Goal: Task Accomplishment & Management: Manage account settings

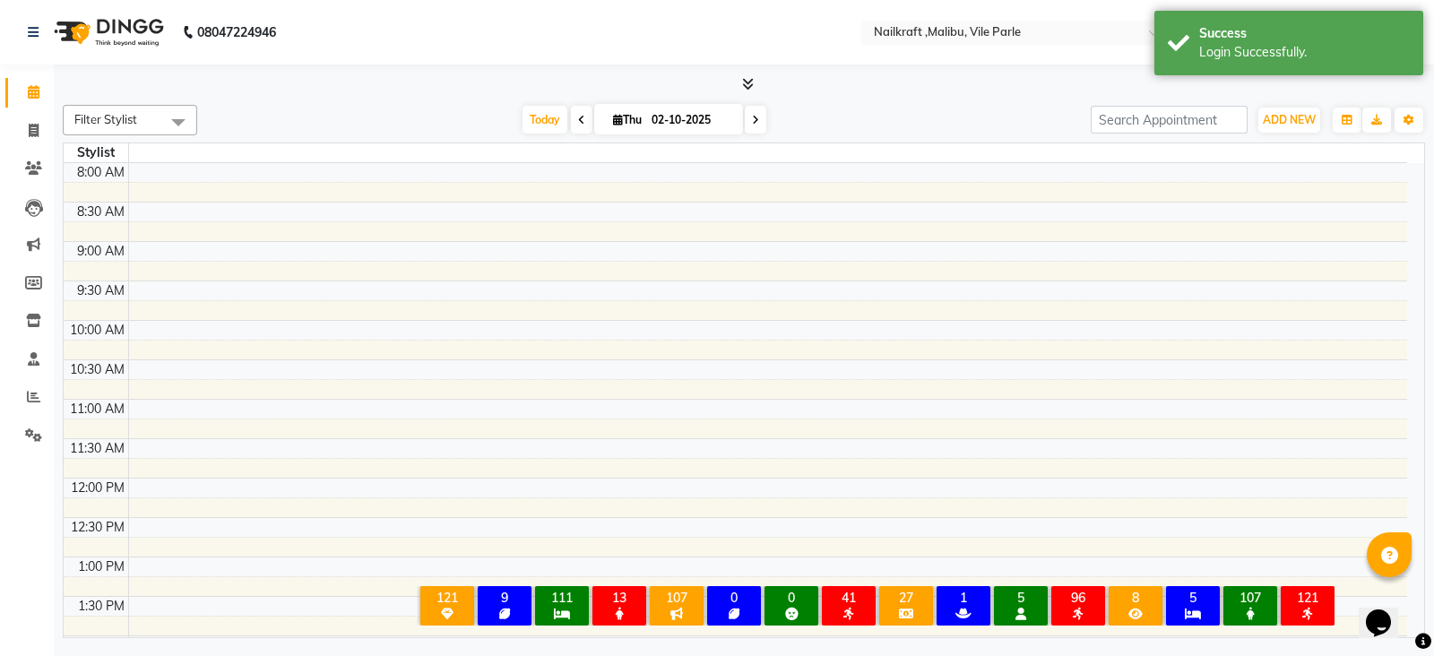
select select "en"
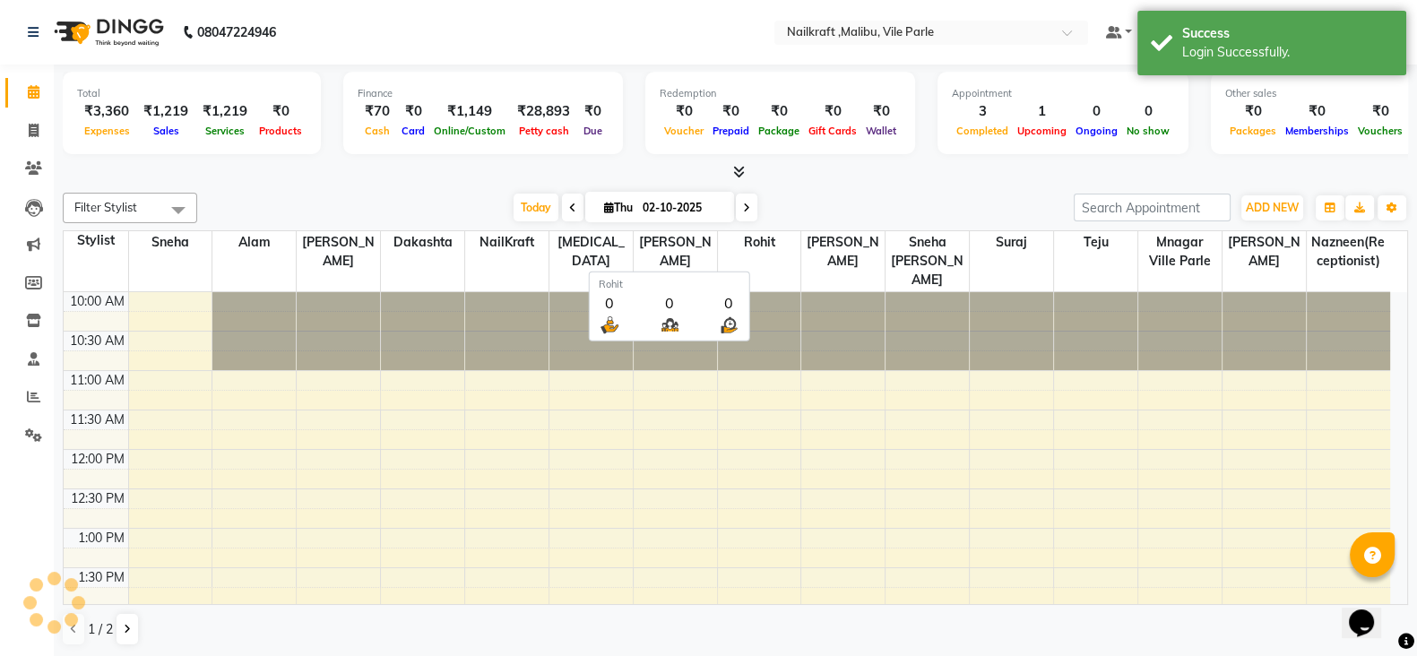
scroll to position [314, 0]
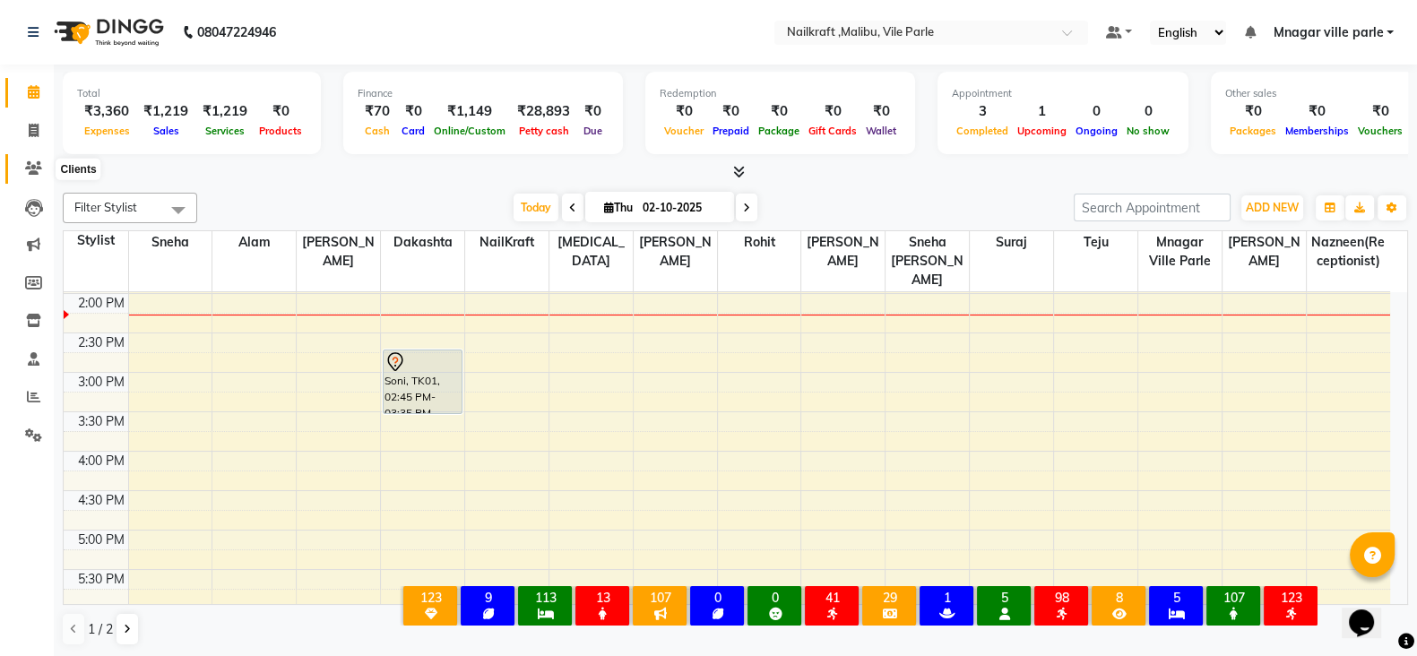
click at [26, 166] on icon at bounding box center [33, 167] width 17 height 13
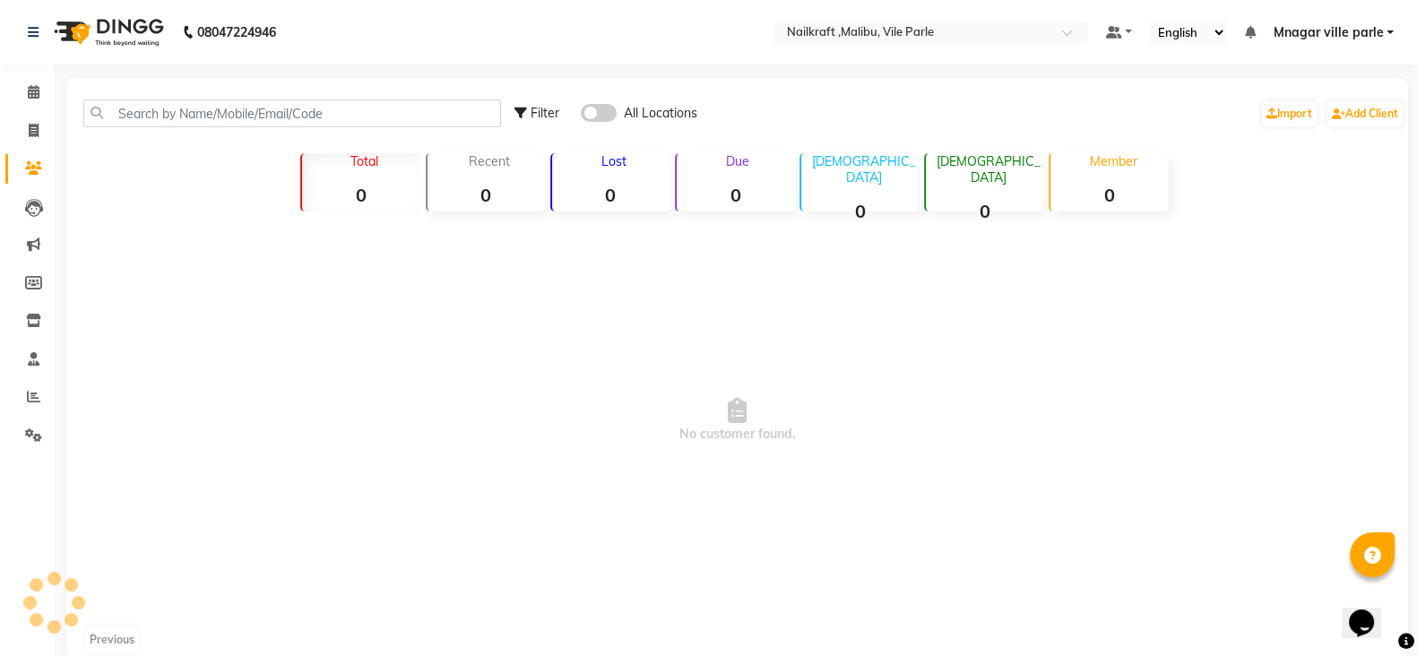
click at [211, 98] on div "Filter All Locations Import Add Client" at bounding box center [737, 113] width 1334 height 56
click at [213, 100] on input "text" at bounding box center [292, 113] width 418 height 28
click at [31, 396] on icon at bounding box center [33, 396] width 13 height 13
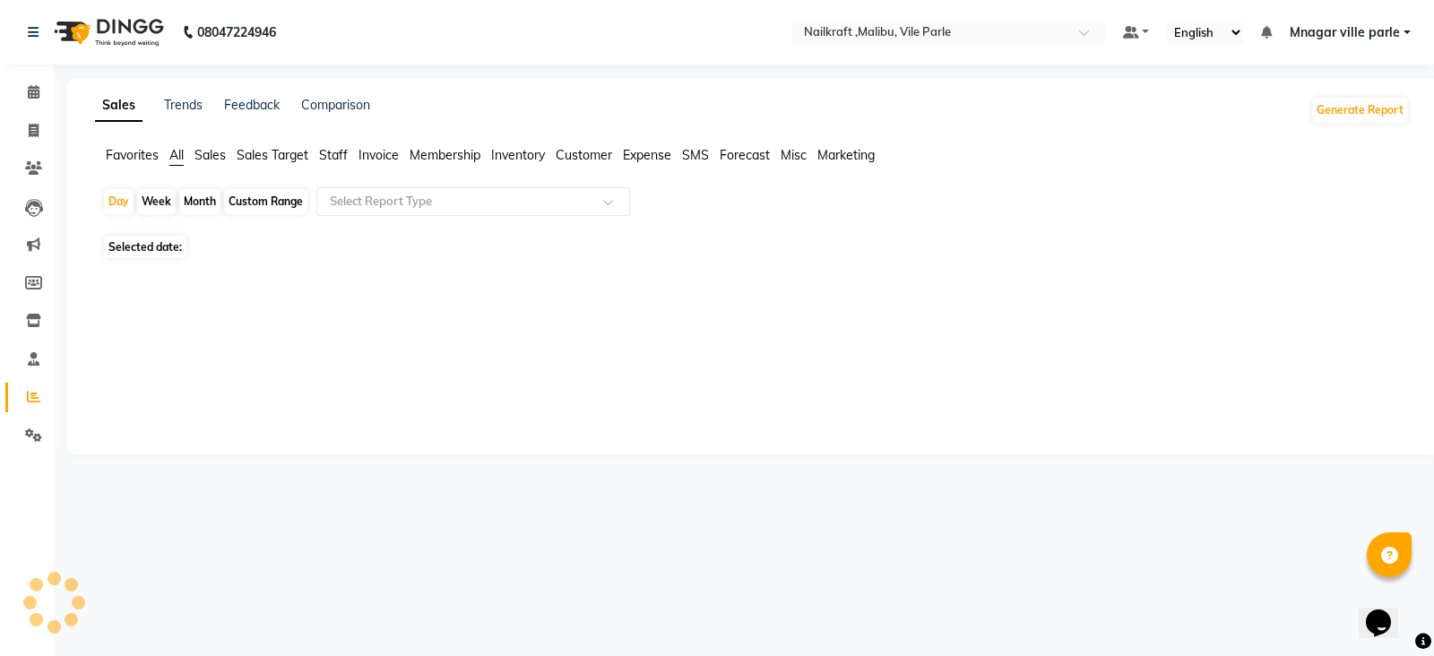
click at [177, 244] on span "Selected date:" at bounding box center [145, 247] width 82 height 22
select select "10"
select select "2025"
click at [212, 254] on span "02-10-2025" at bounding box center [211, 246] width 59 height 13
select select "10"
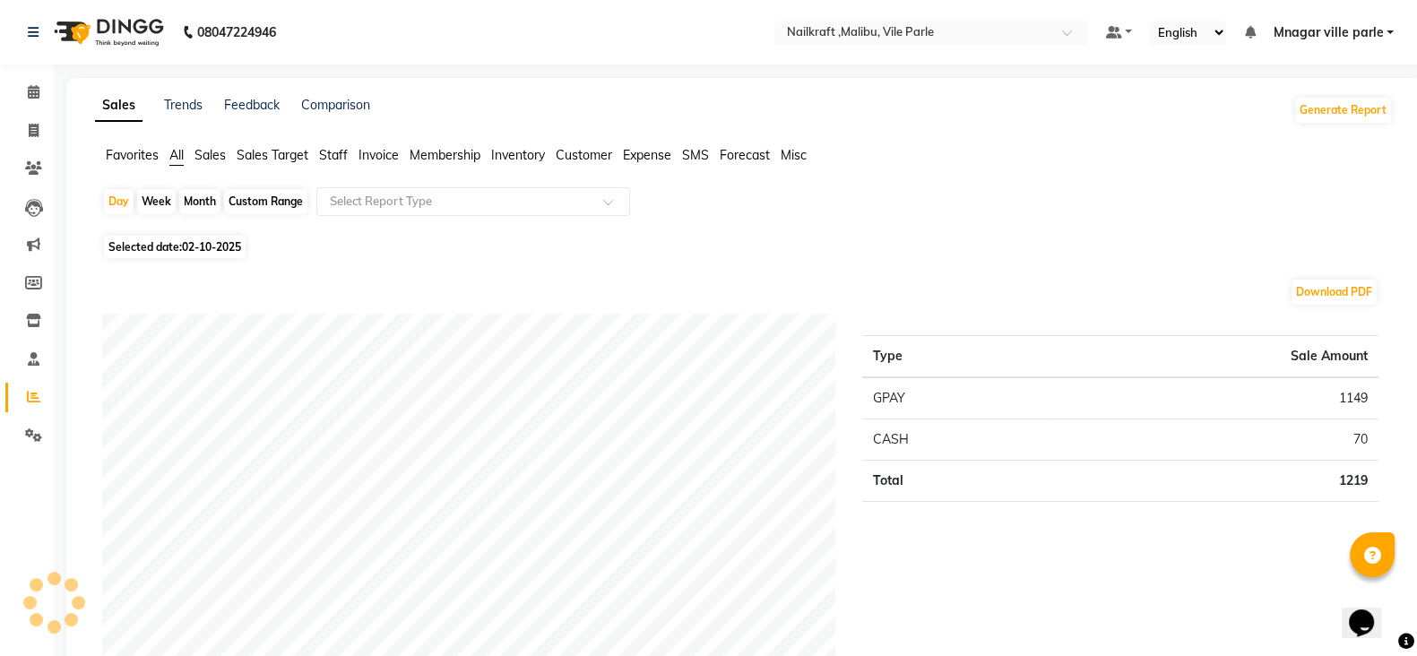
select select "2025"
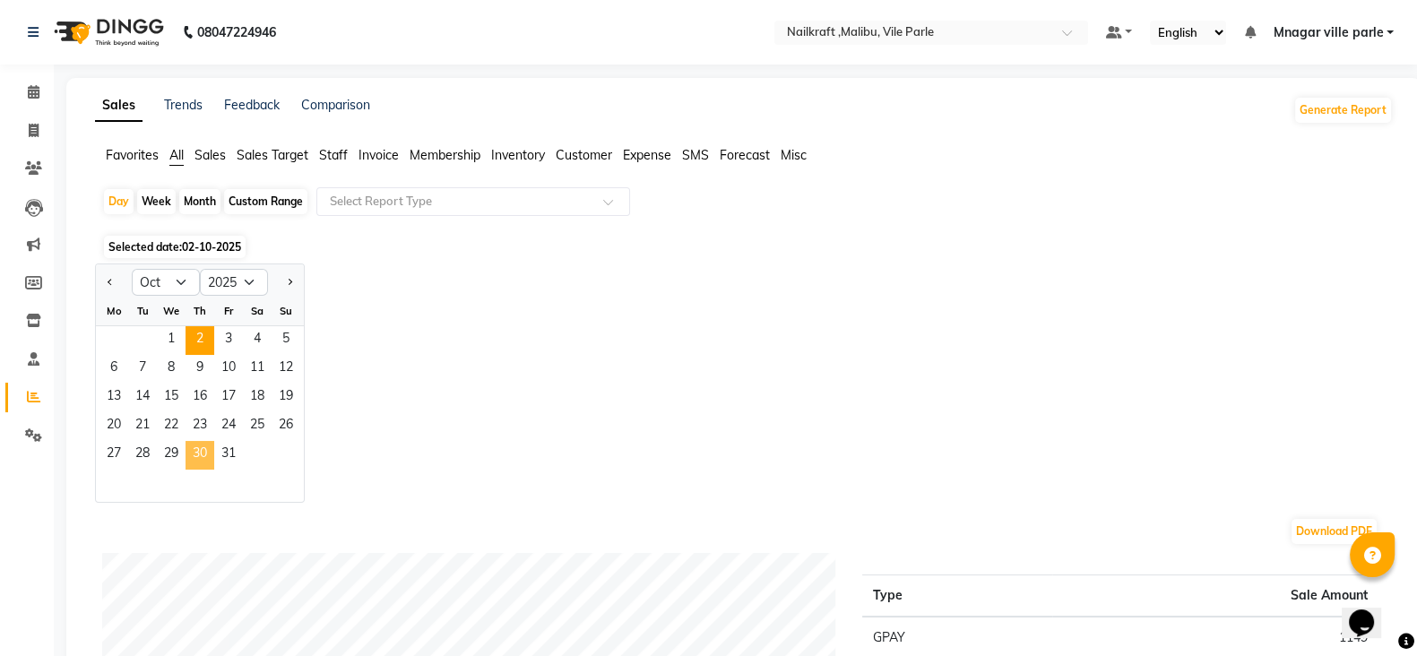
click at [194, 445] on span "30" at bounding box center [200, 455] width 29 height 29
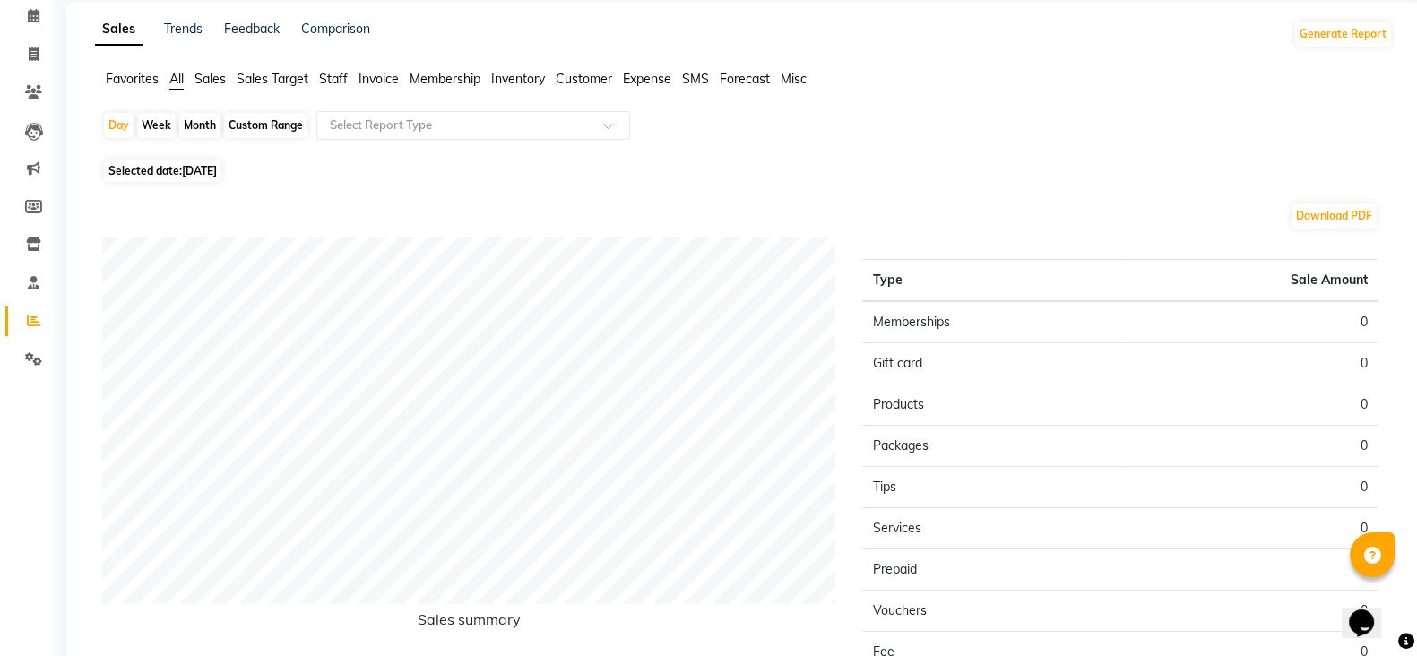
scroll to position [84, 0]
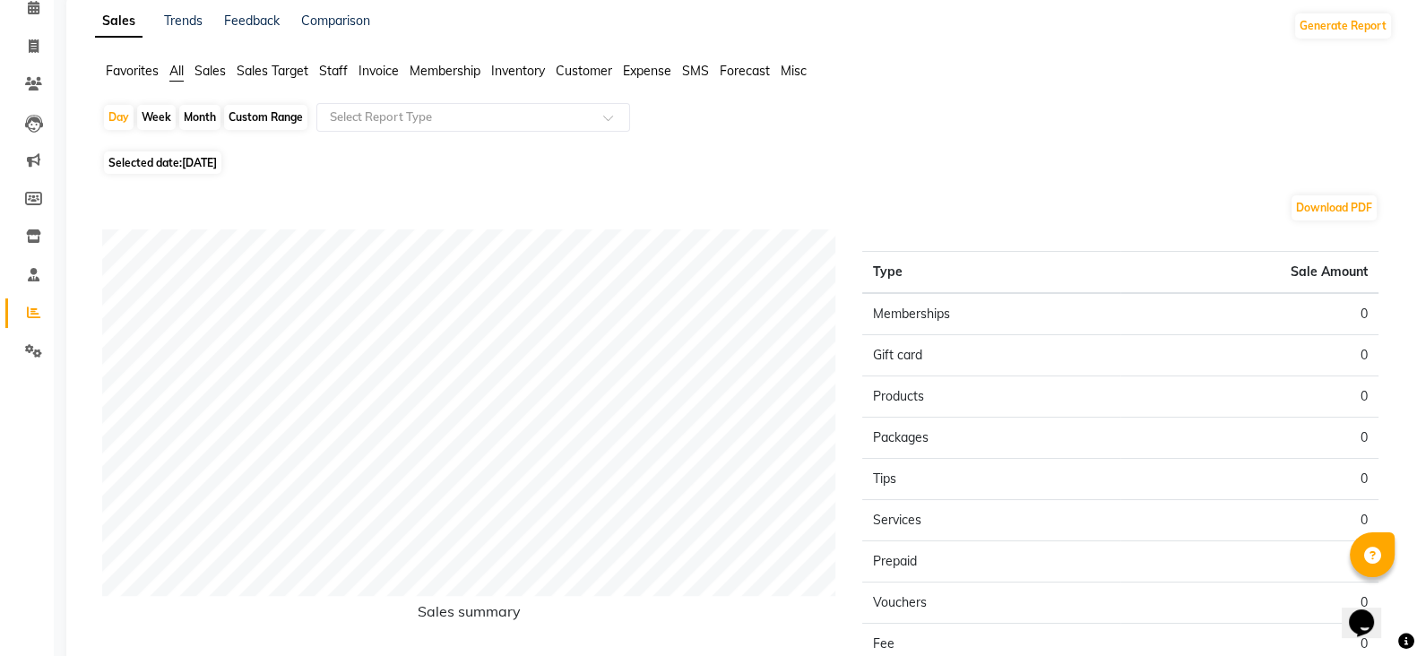
click at [1415, 348] on div "Sales Trends Feedback Comparison Generate Report Favorites All Sales Sales Targ…" at bounding box center [743, 388] width 1355 height 789
click at [202, 164] on span "30-10-2025" at bounding box center [199, 162] width 35 height 13
select select "10"
select select "2025"
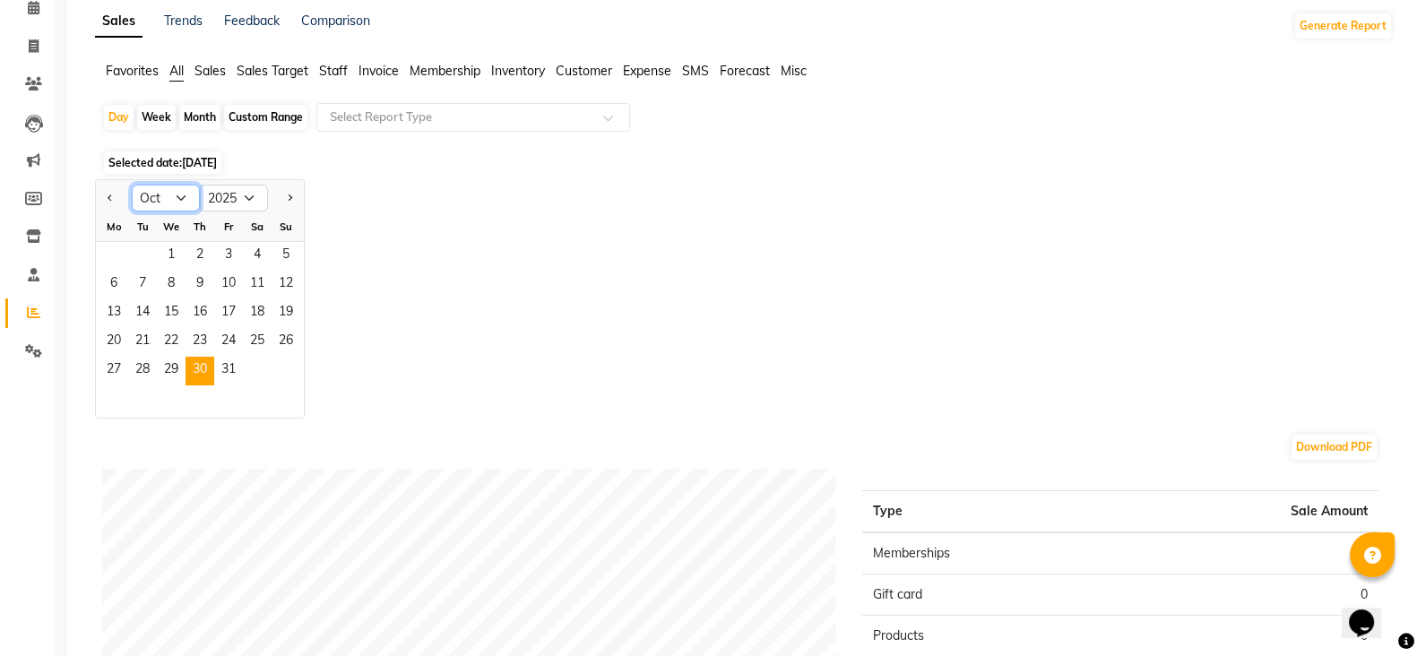
click at [177, 194] on select "Jan Feb Mar Apr May Jun Jul Aug Sep Oct Nov Dec" at bounding box center [166, 198] width 68 height 27
select select "9"
click at [132, 185] on select "Jan Feb Mar Apr May Jun Jul Aug Sep Oct Nov Dec" at bounding box center [166, 198] width 68 height 27
click at [141, 365] on span "30" at bounding box center [142, 371] width 29 height 29
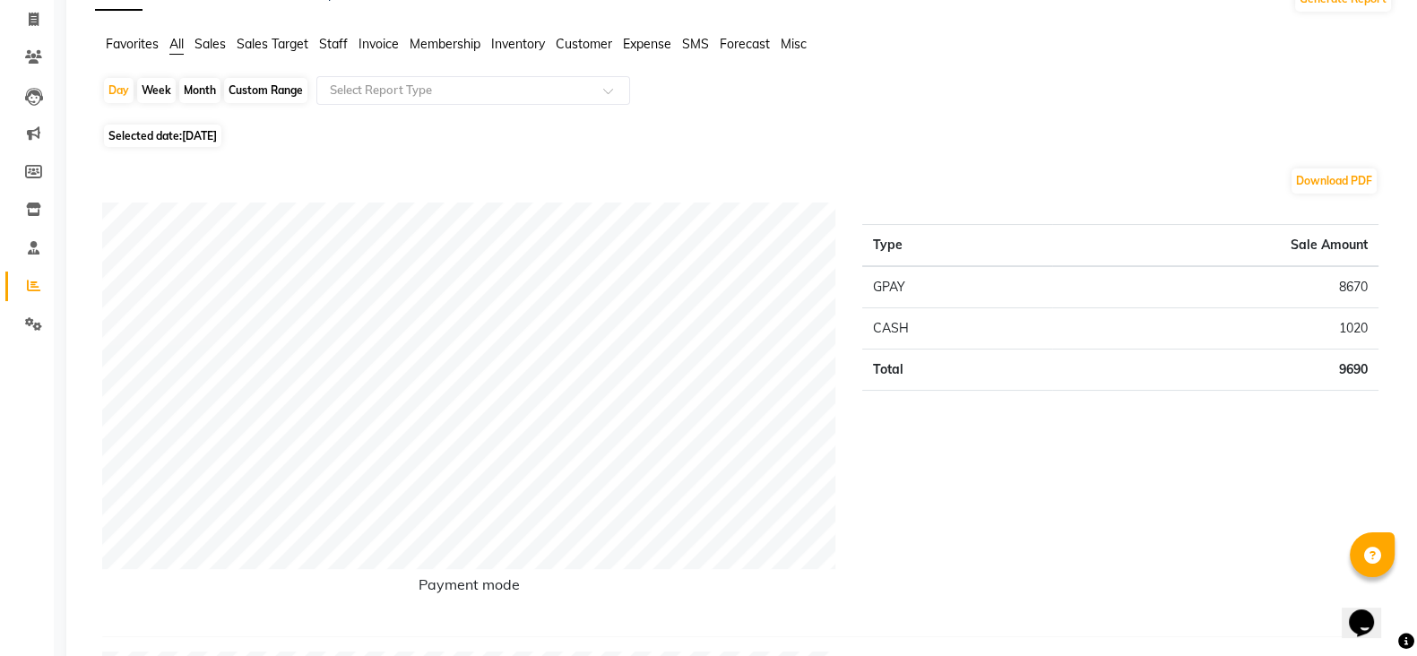
scroll to position [0, 0]
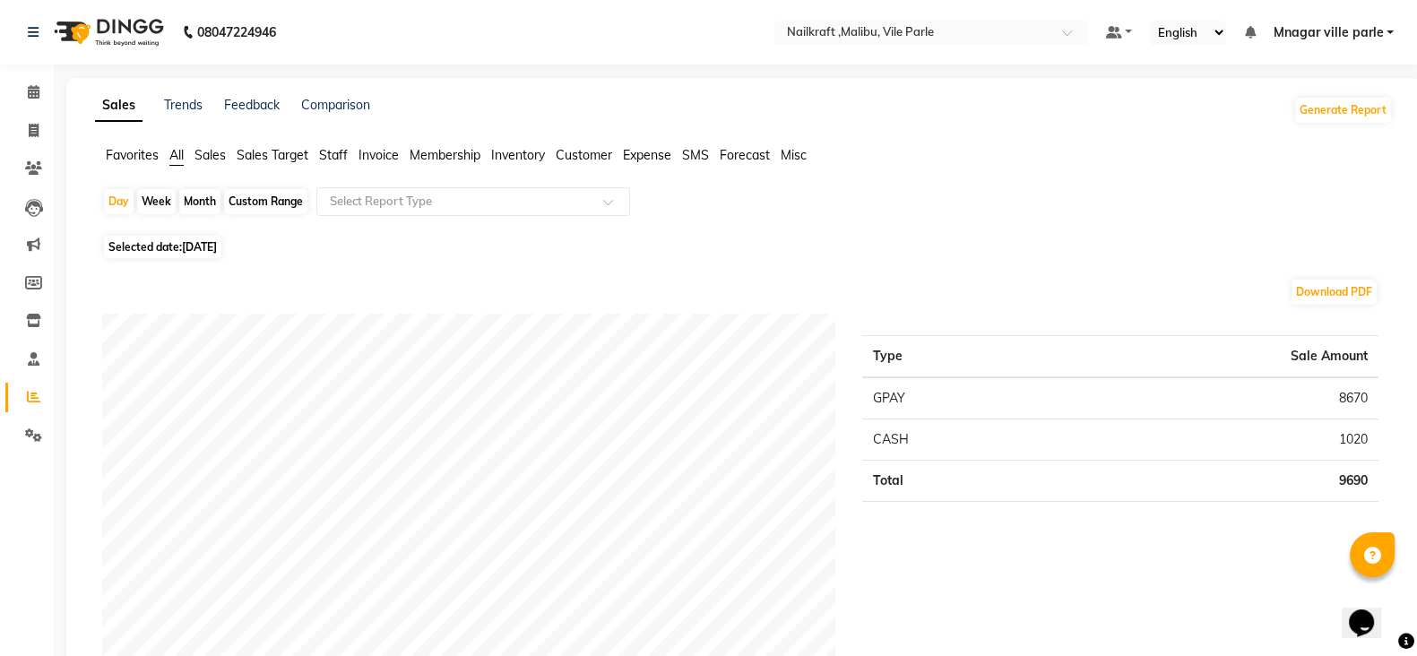
click at [217, 246] on span "30-09-2025" at bounding box center [199, 246] width 35 height 13
select select "9"
select select "2025"
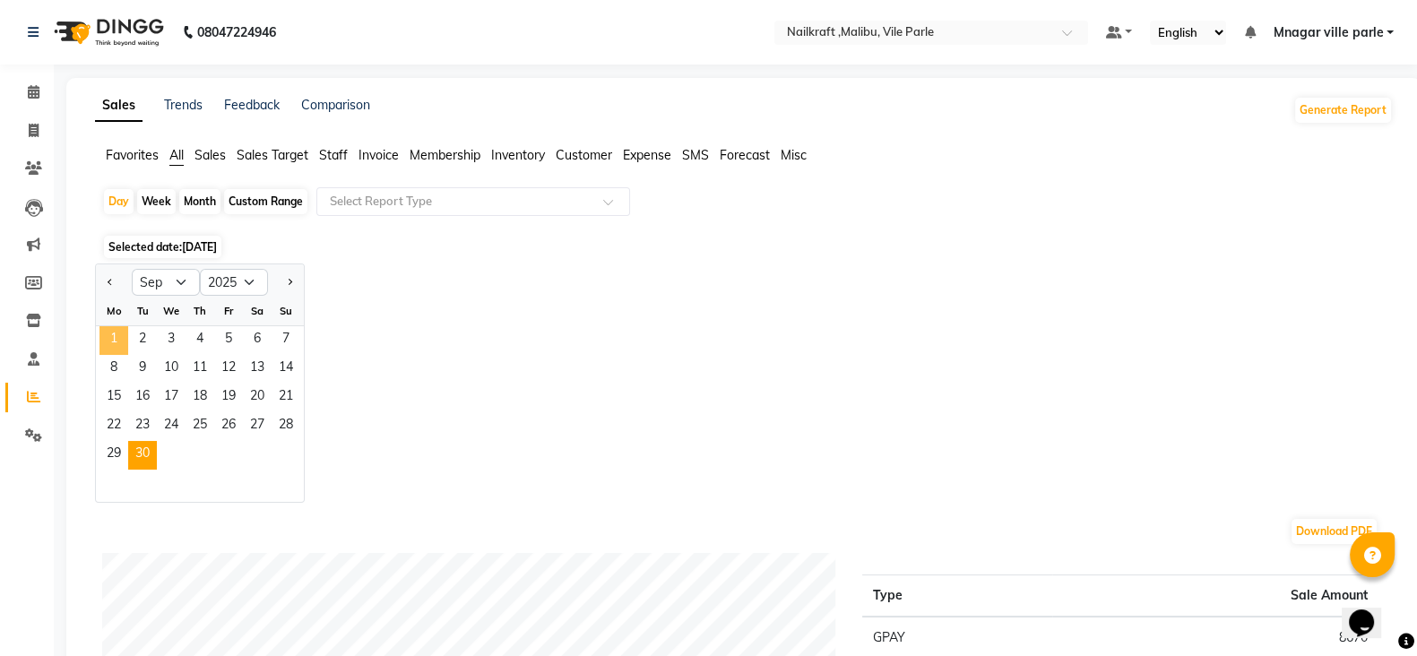
click at [113, 334] on span "1" at bounding box center [113, 340] width 29 height 29
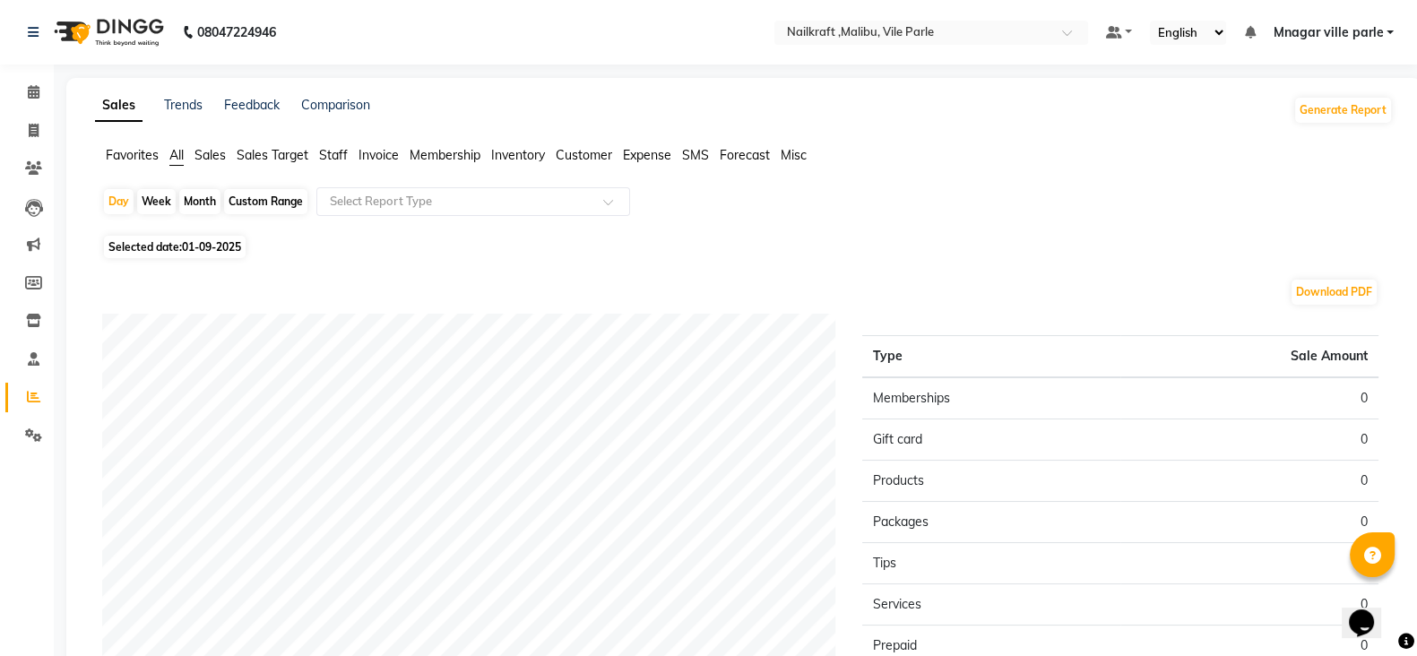
click at [172, 249] on span "Selected date: 01-09-2025" at bounding box center [175, 247] width 142 height 22
select select "9"
select select "2025"
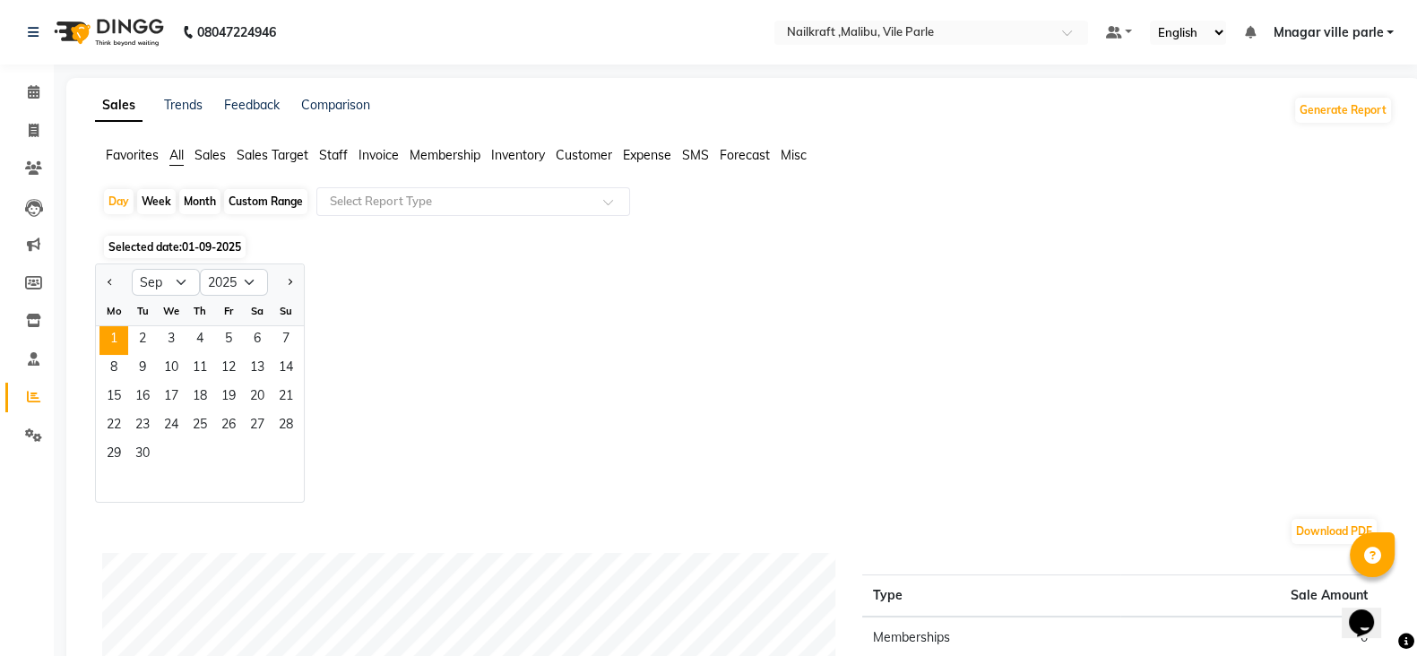
click at [287, 206] on div "Custom Range" at bounding box center [265, 201] width 83 height 25
select select "9"
select select "2025"
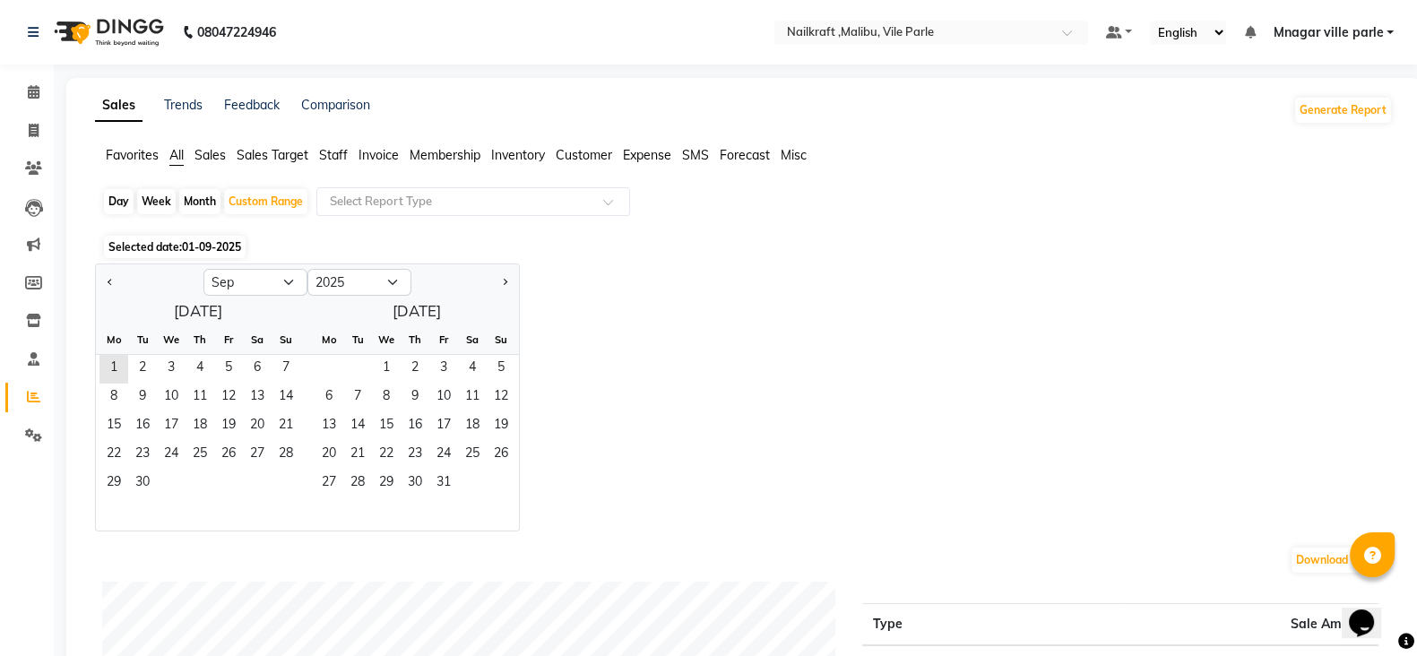
click at [94, 364] on app-reports "Favorites All Sales Sales Target Staff Invoice Membership Inventory Customer Ex…" at bounding box center [743, 631] width 1319 height 971
click at [100, 363] on span "1" at bounding box center [113, 369] width 29 height 29
click at [137, 486] on span "30" at bounding box center [142, 484] width 29 height 29
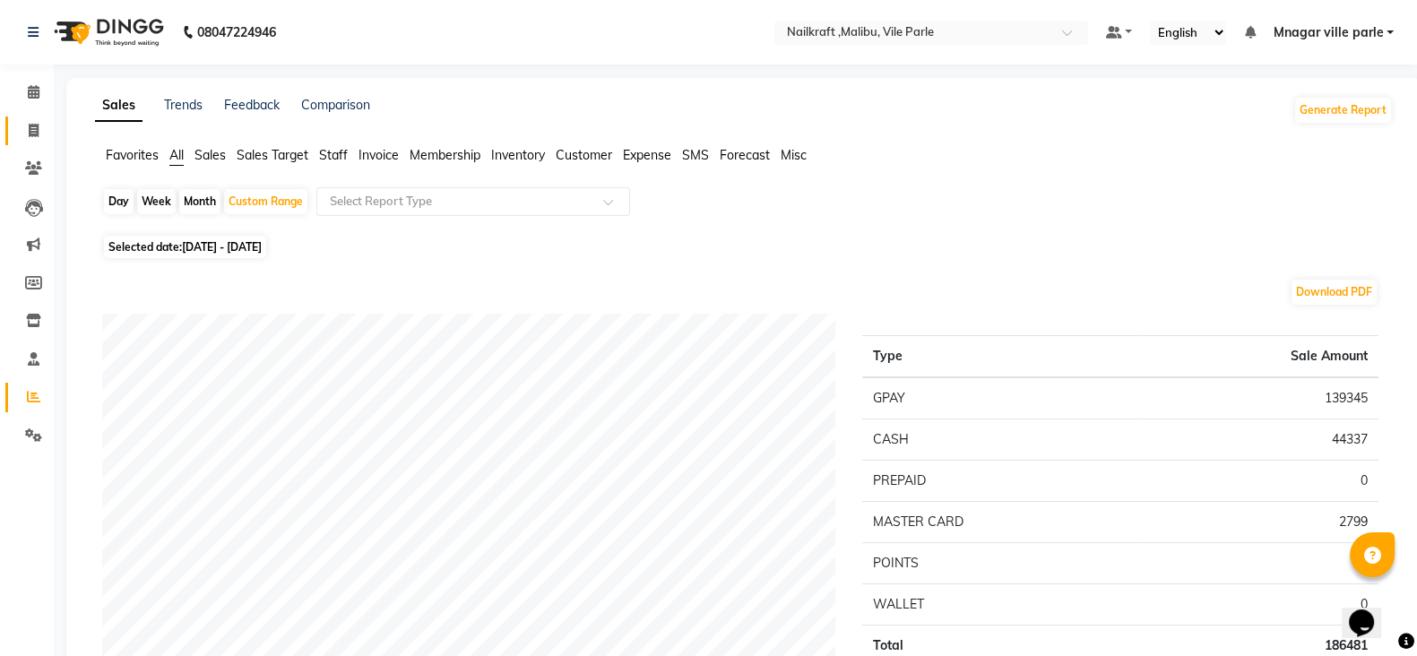
click at [26, 125] on span at bounding box center [33, 131] width 31 height 21
select select "service"
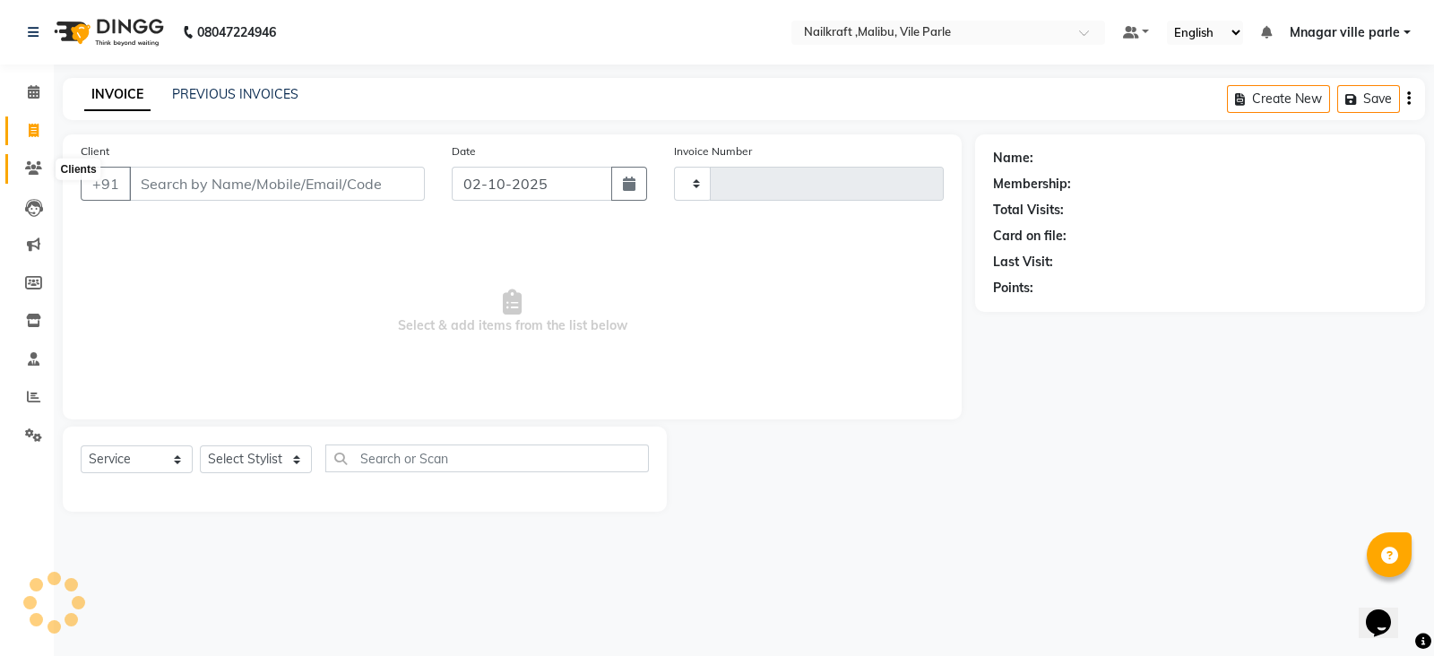
type input "0159"
select select "8988"
click at [30, 168] on icon at bounding box center [33, 167] width 17 height 13
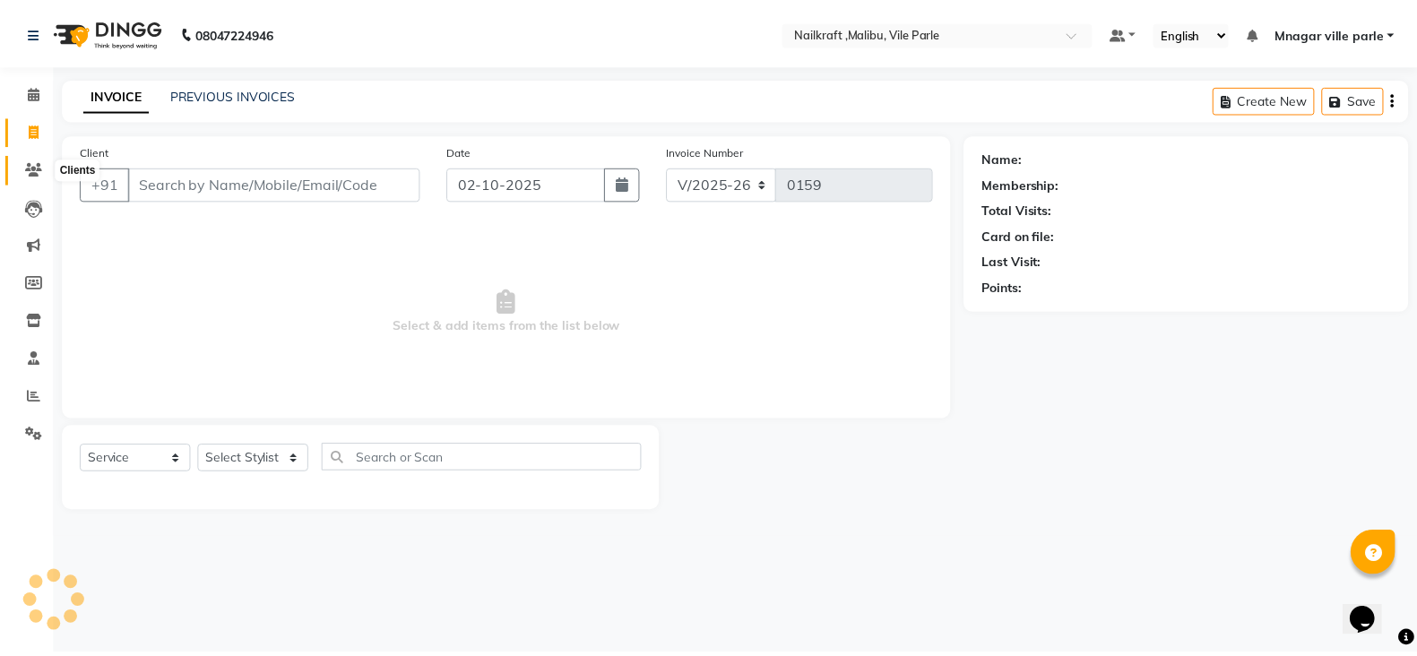
scroll to position [29, 0]
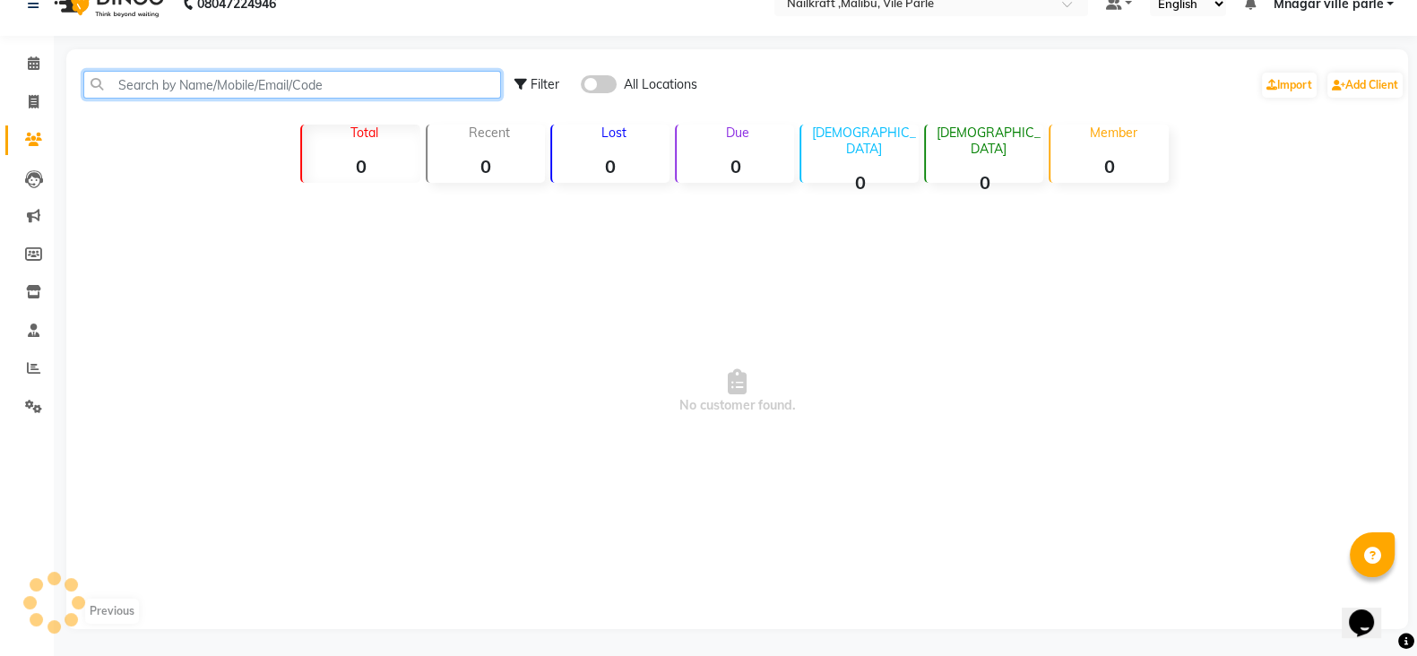
click at [287, 93] on input "text" at bounding box center [292, 85] width 418 height 28
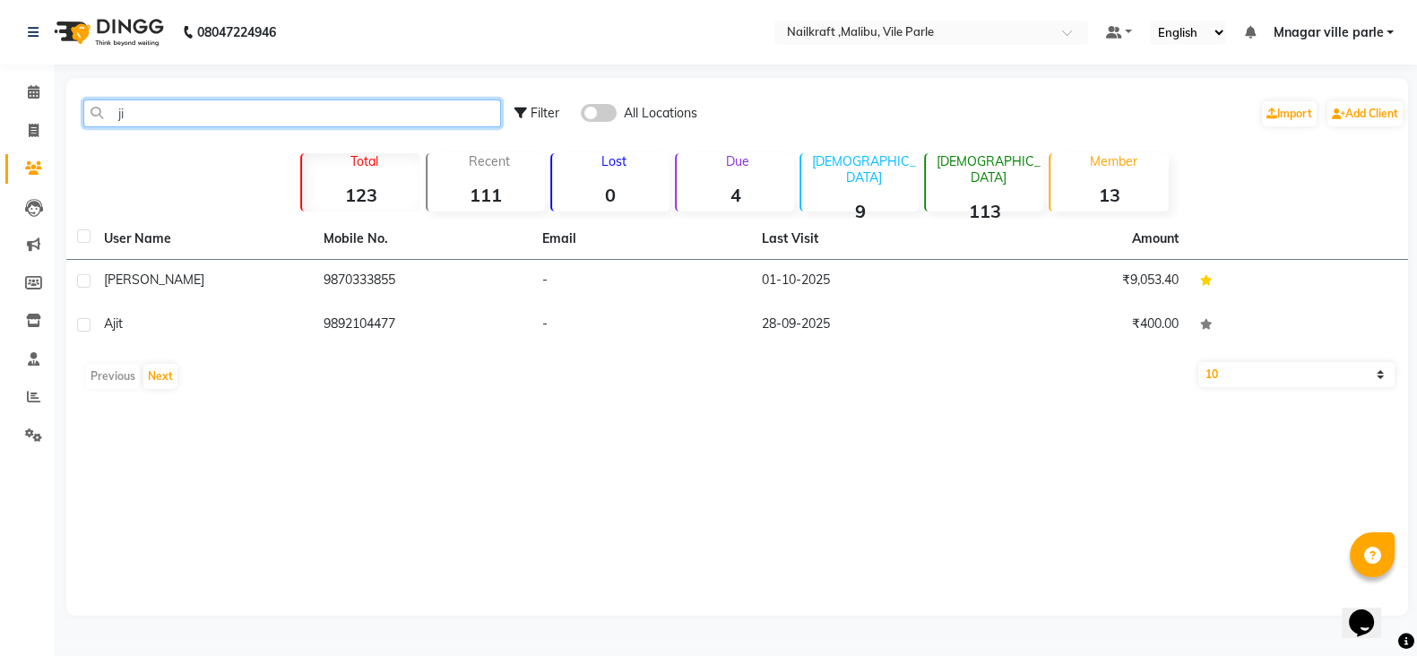
scroll to position [0, 0]
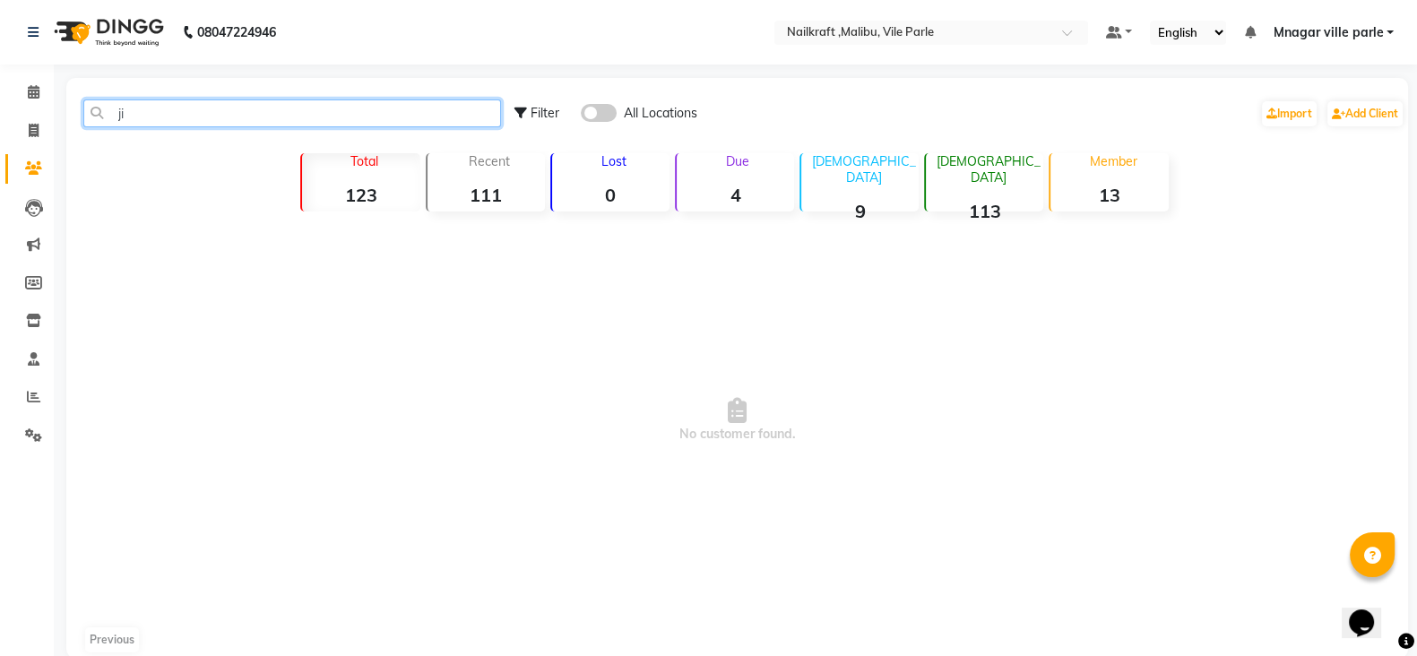
type input "j"
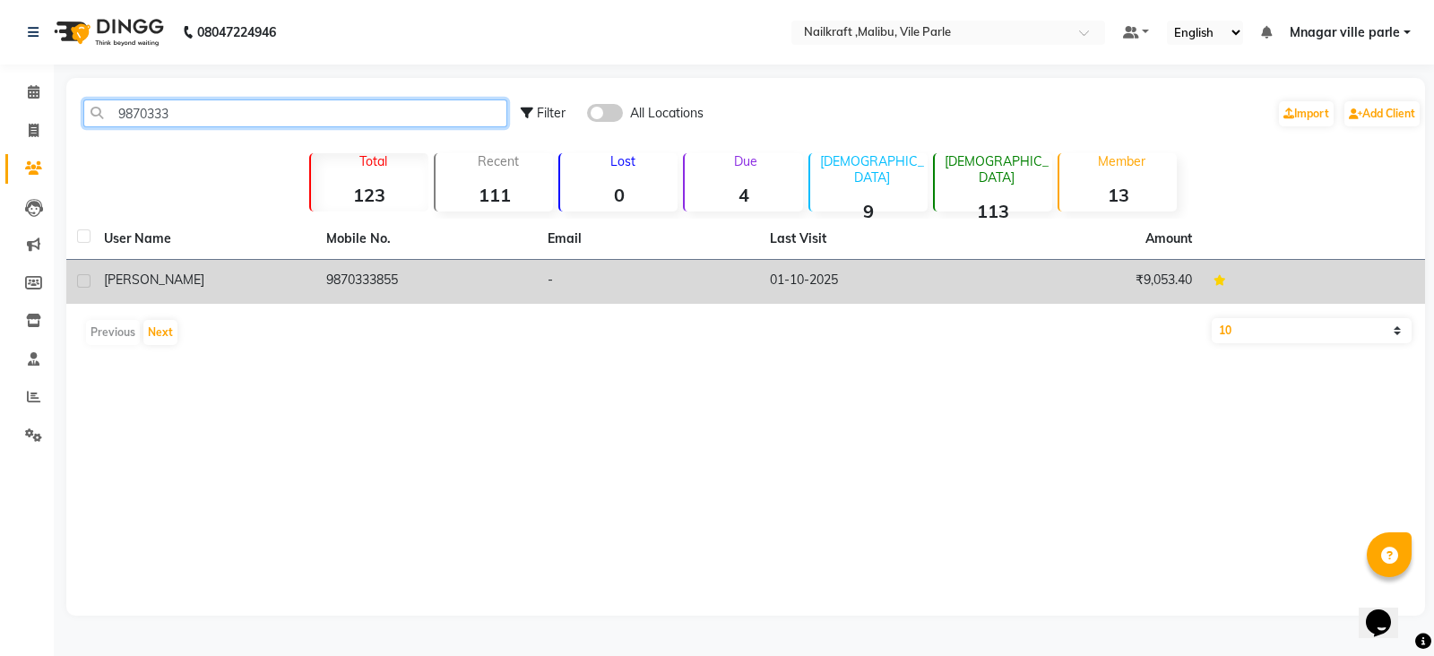
type input "9870333"
click at [371, 273] on td "9870333855" at bounding box center [426, 282] width 222 height 44
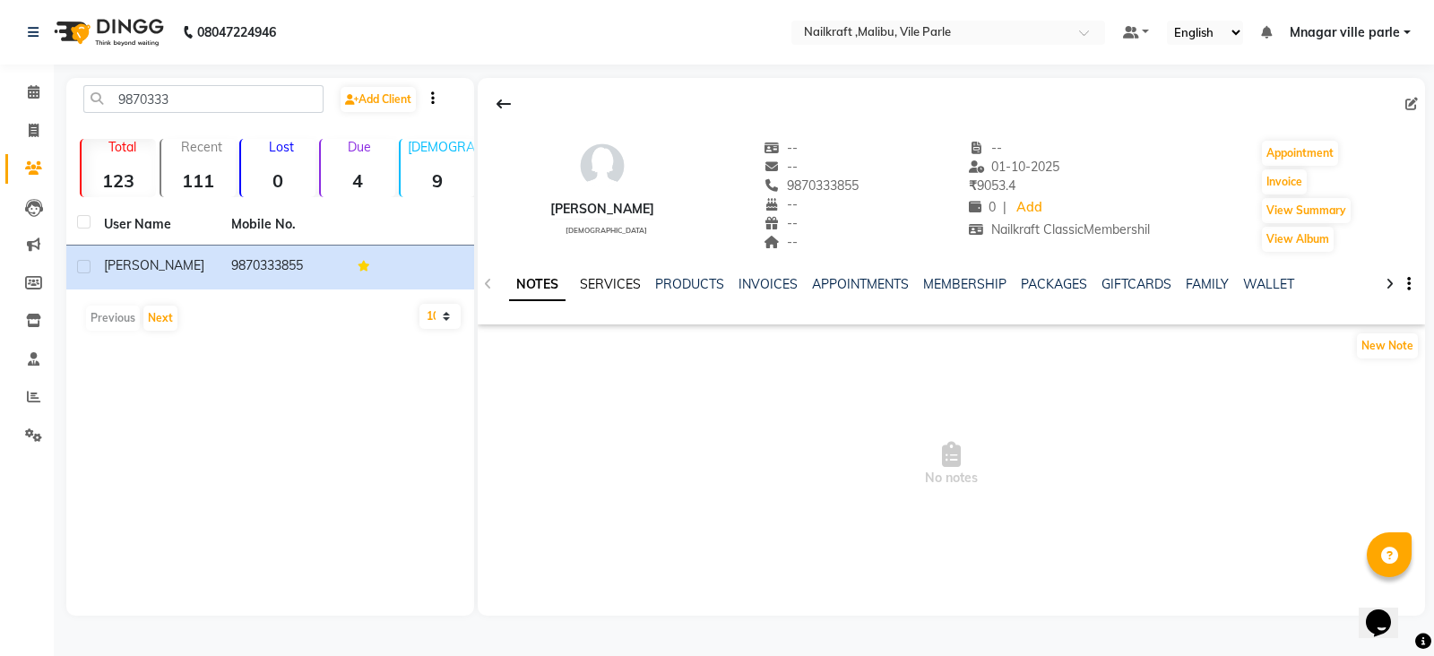
click at [592, 276] on link "SERVICES" at bounding box center [610, 284] width 61 height 16
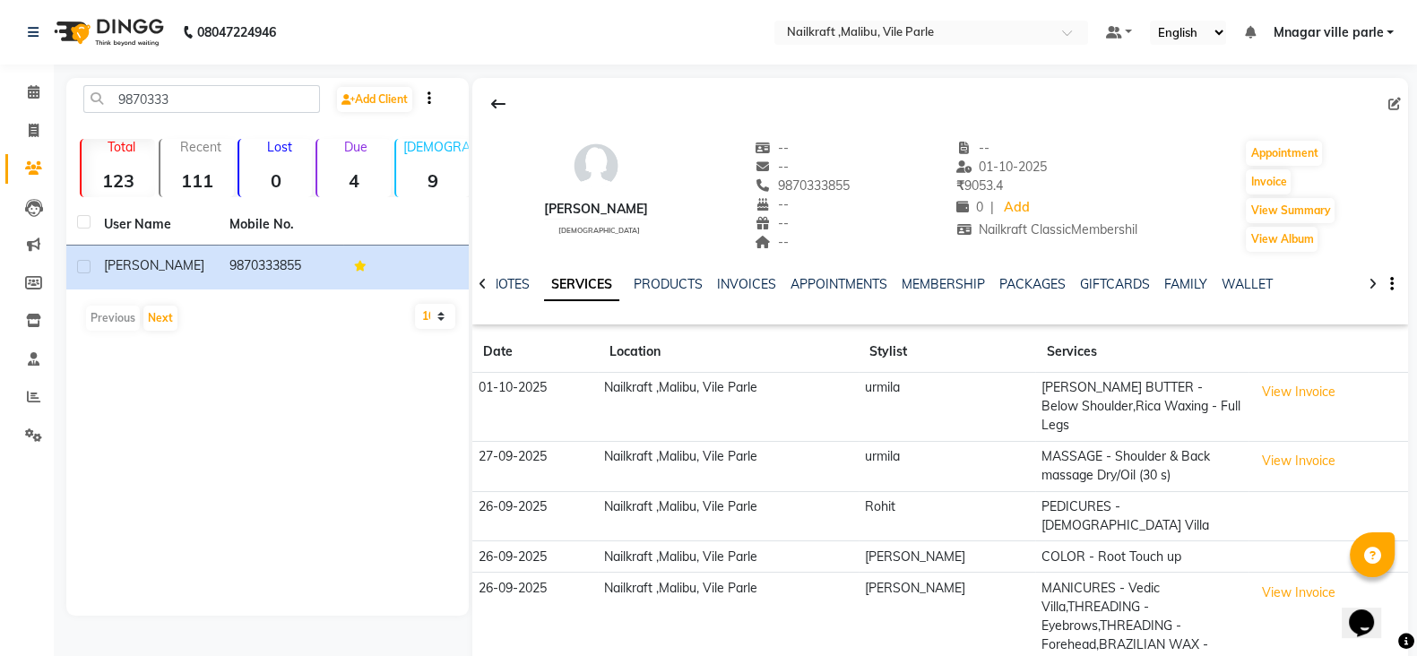
scroll to position [61, 0]
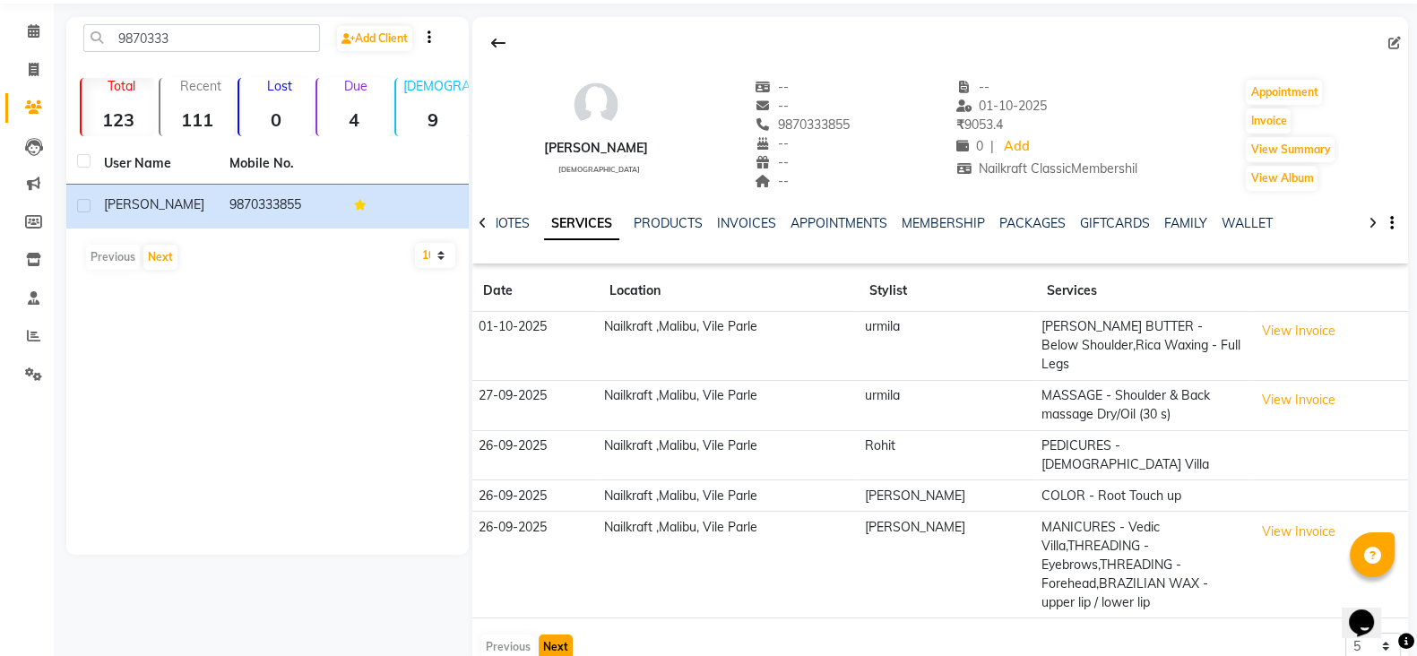
click at [557, 635] on button "Next" at bounding box center [556, 647] width 34 height 25
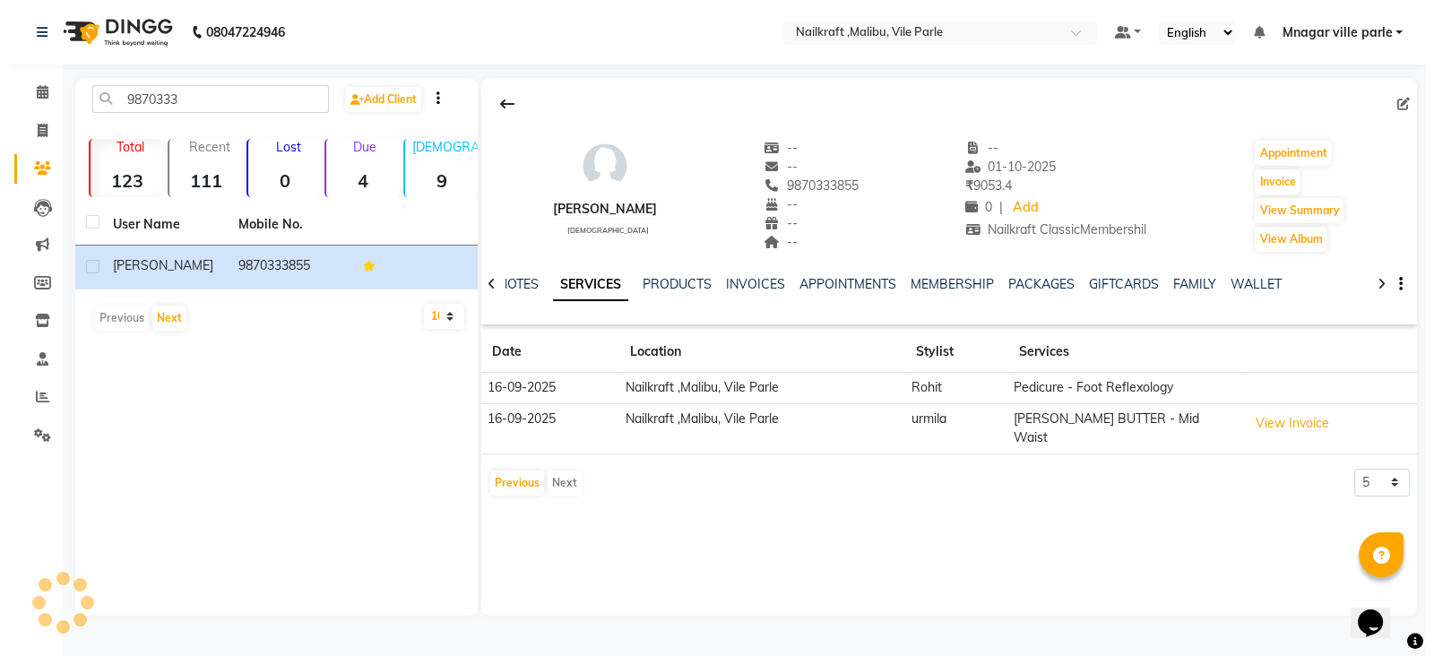
scroll to position [0, 0]
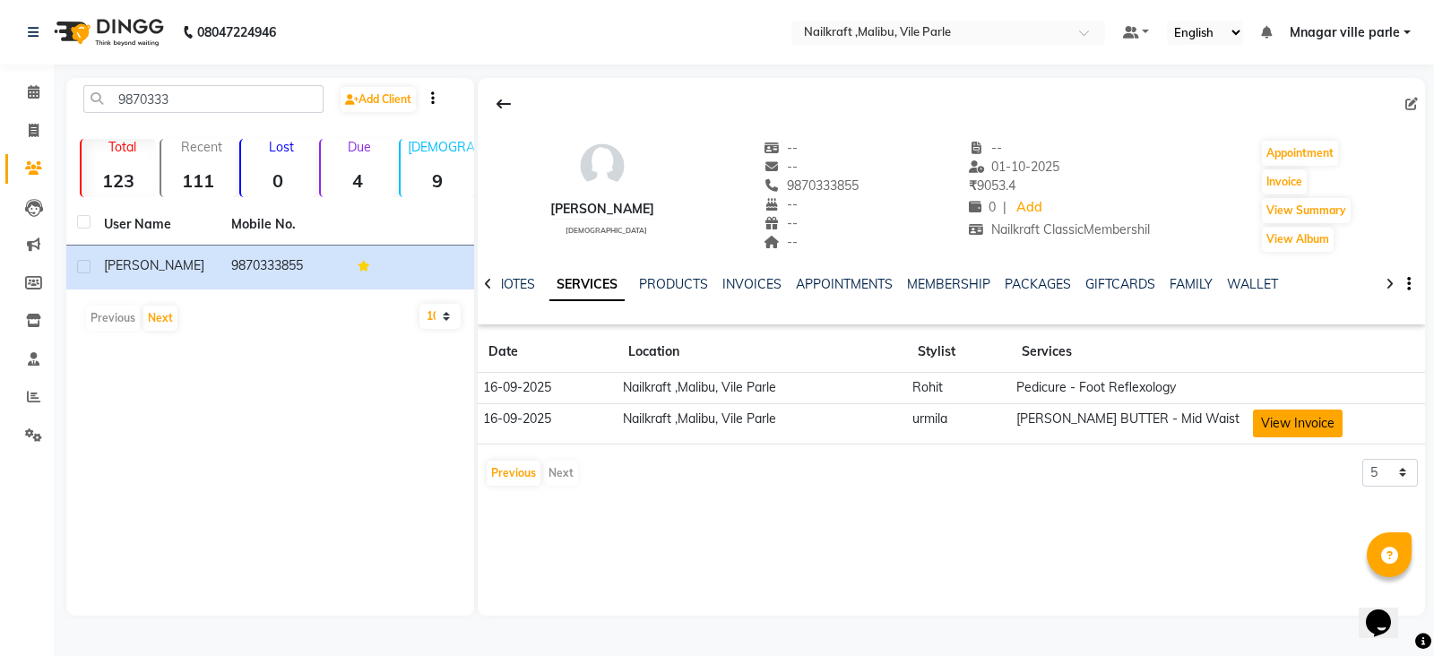
click at [1322, 414] on button "View Invoice" at bounding box center [1298, 424] width 90 height 28
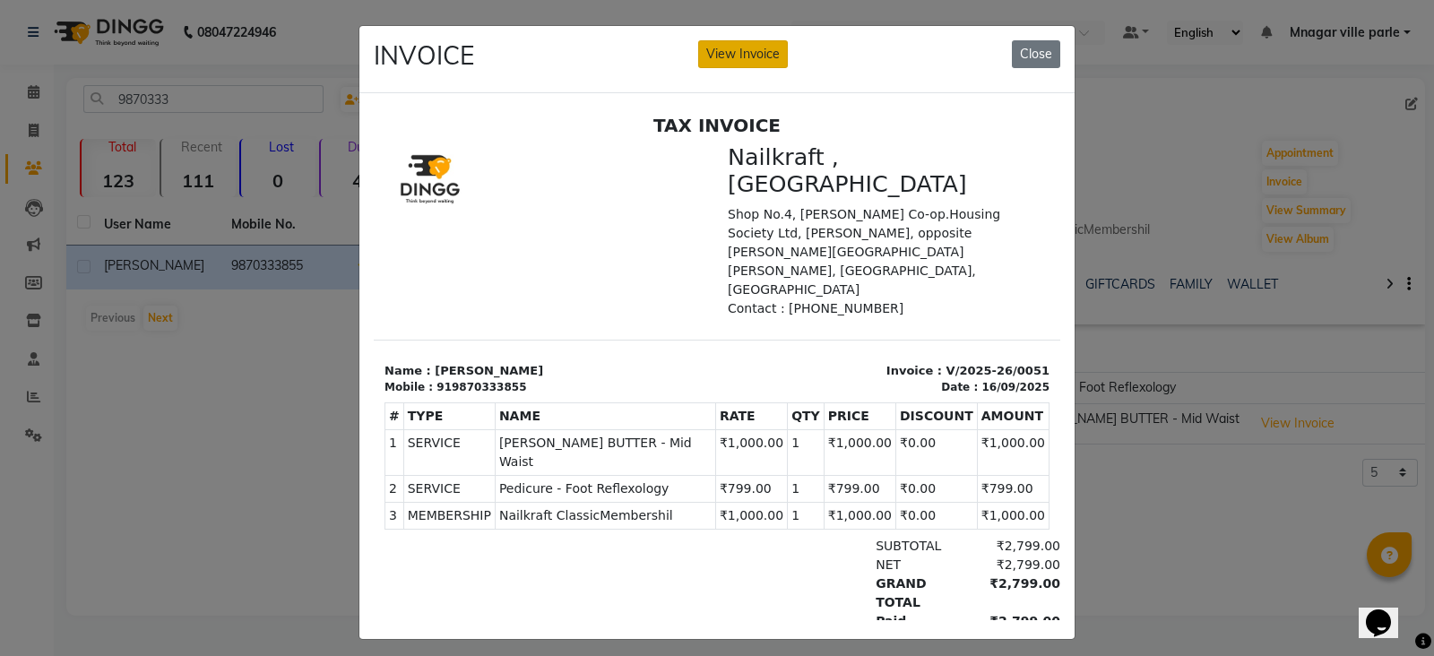
click at [744, 43] on button "View Invoice" at bounding box center [743, 54] width 90 height 28
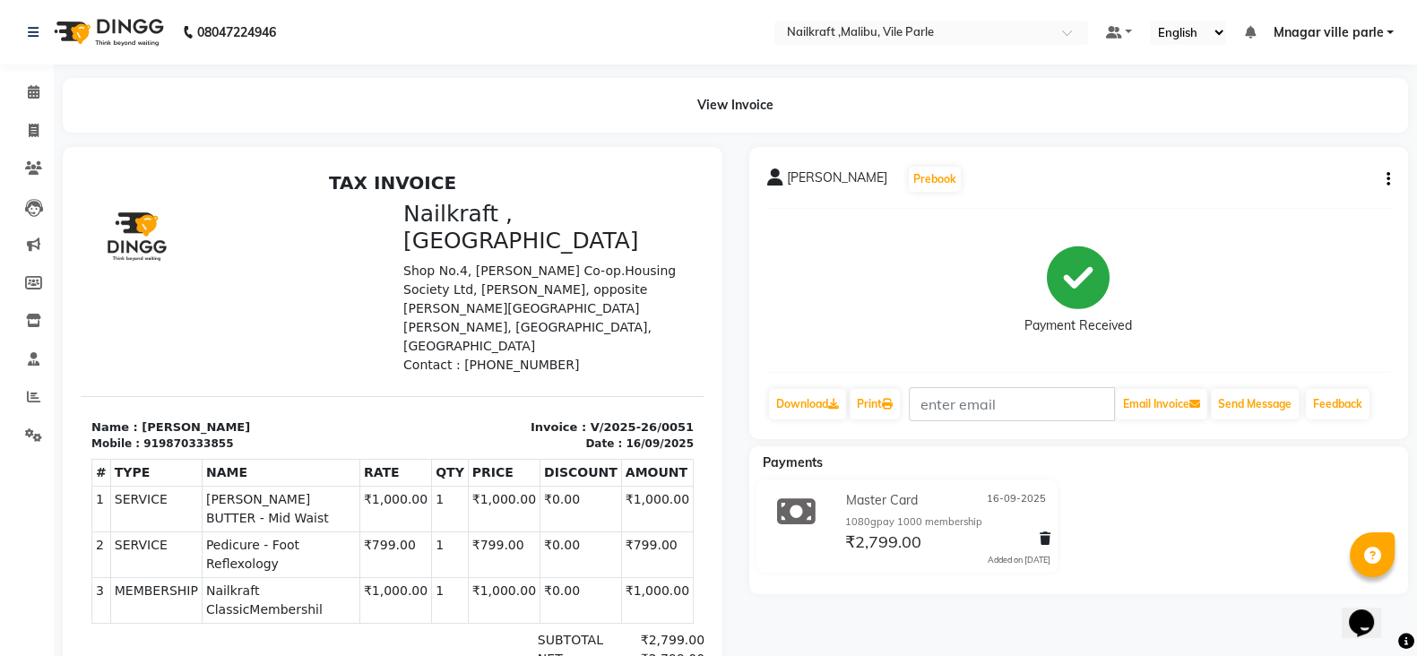
click at [1379, 186] on button "button" at bounding box center [1384, 179] width 11 height 19
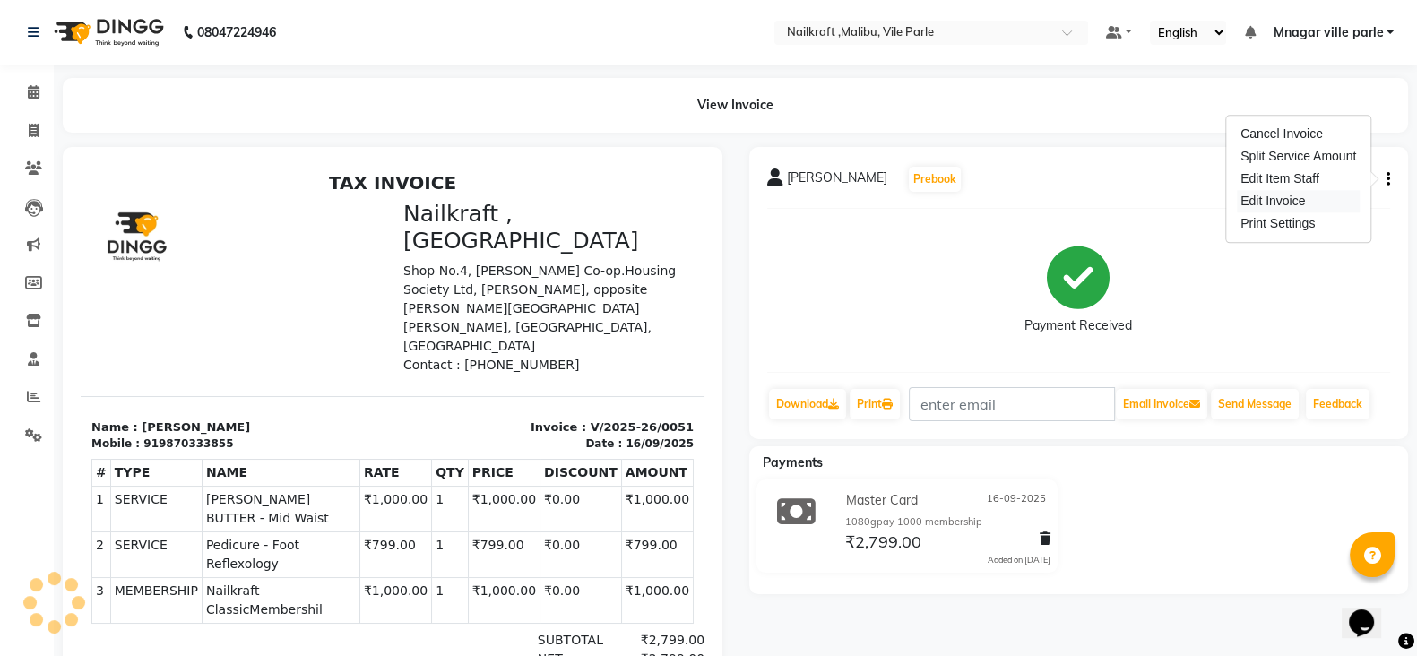
click at [1286, 195] on div "Edit Invoice" at bounding box center [1298, 201] width 123 height 22
select select "service"
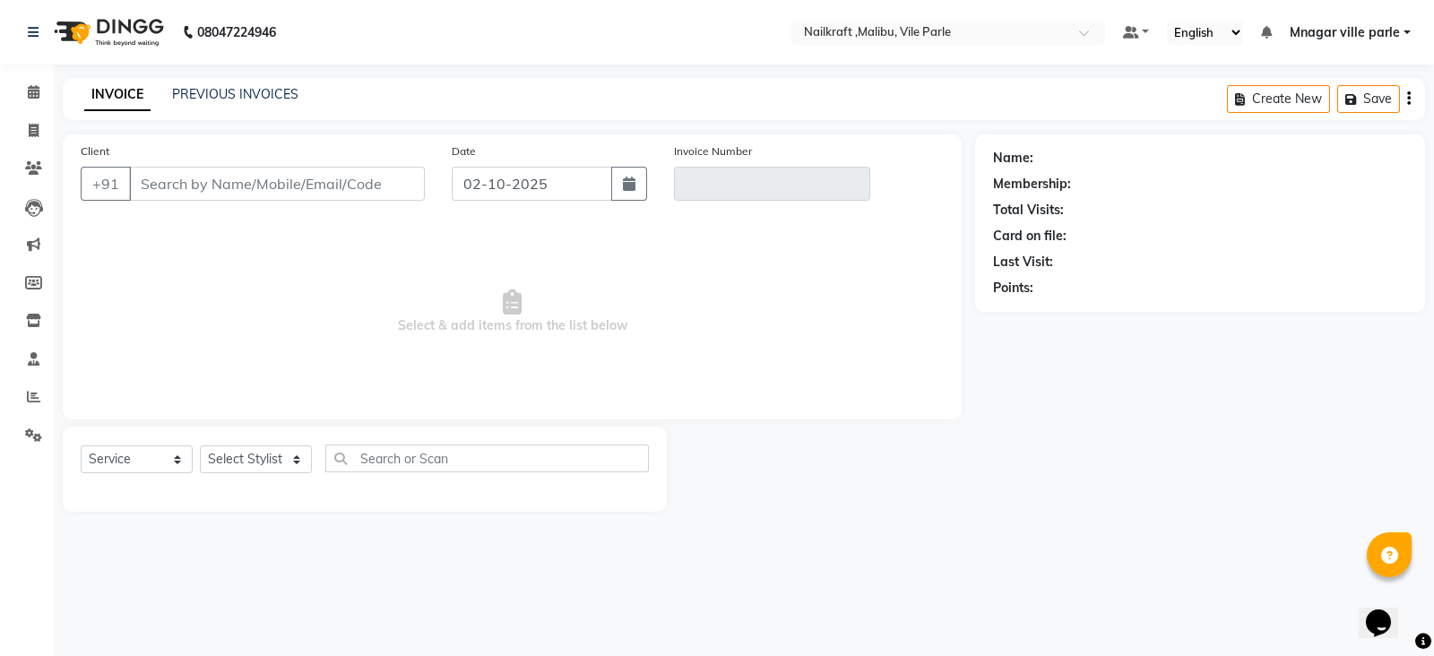
type input "9870333855"
type input "V/2025-26/0051"
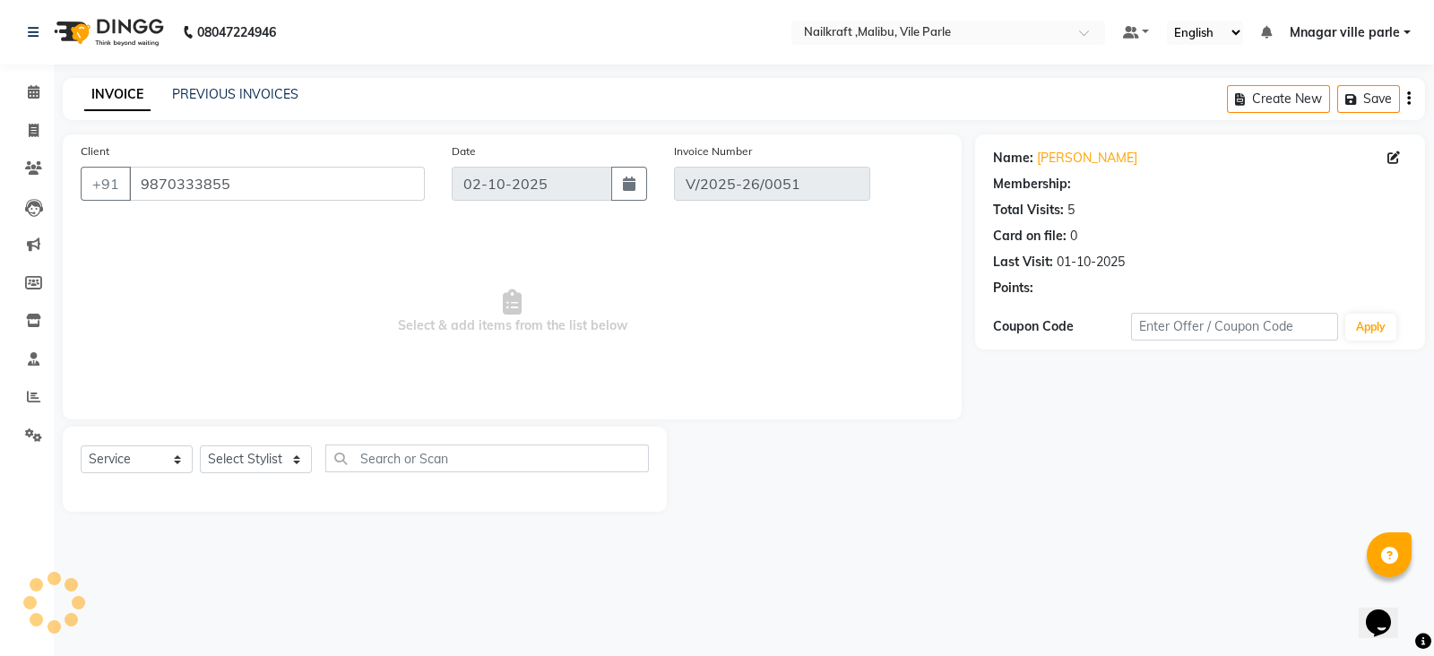
type input "16-09-2025"
select select "select"
select select "2: Object"
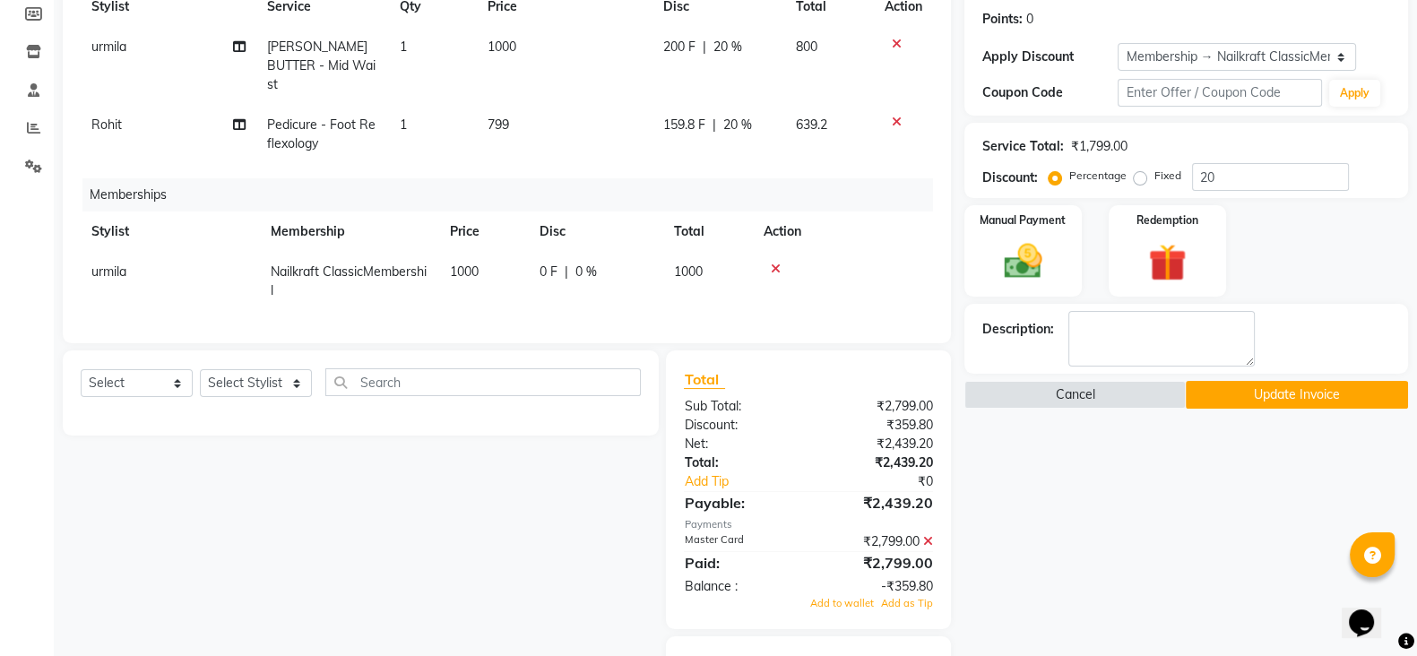
scroll to position [269, 0]
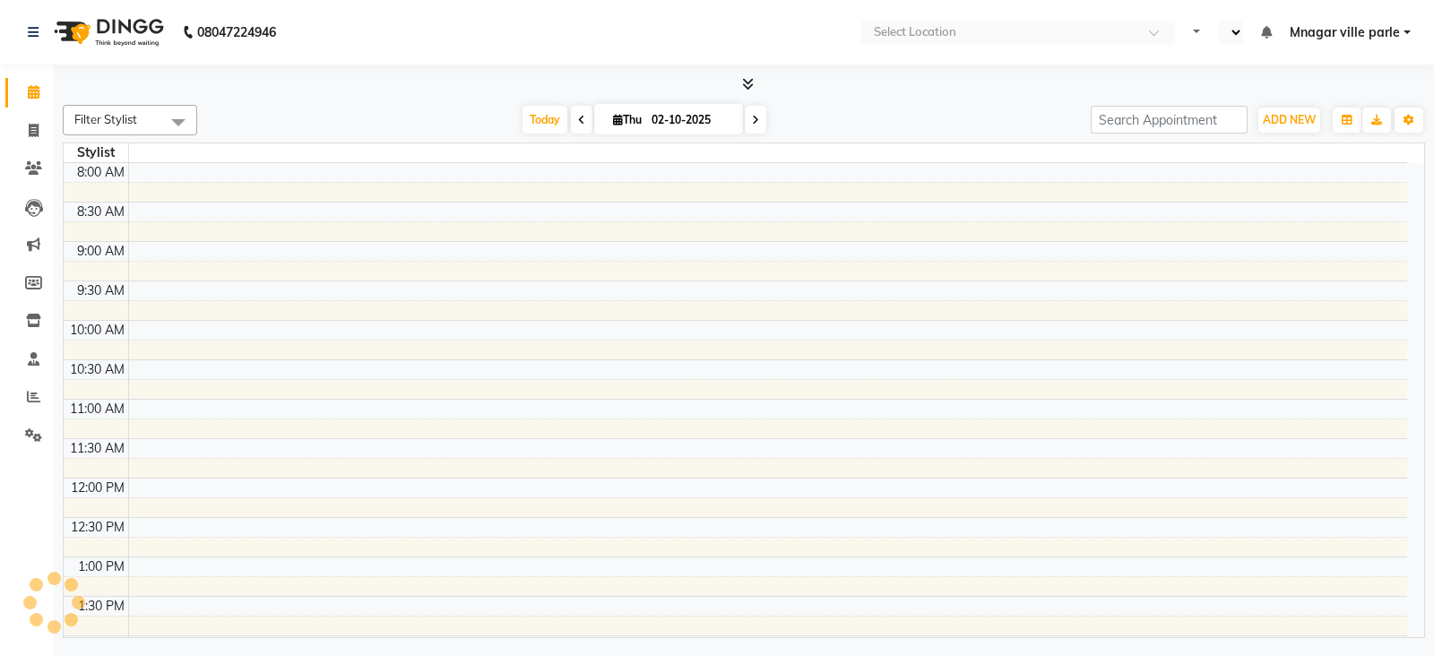
select select "en"
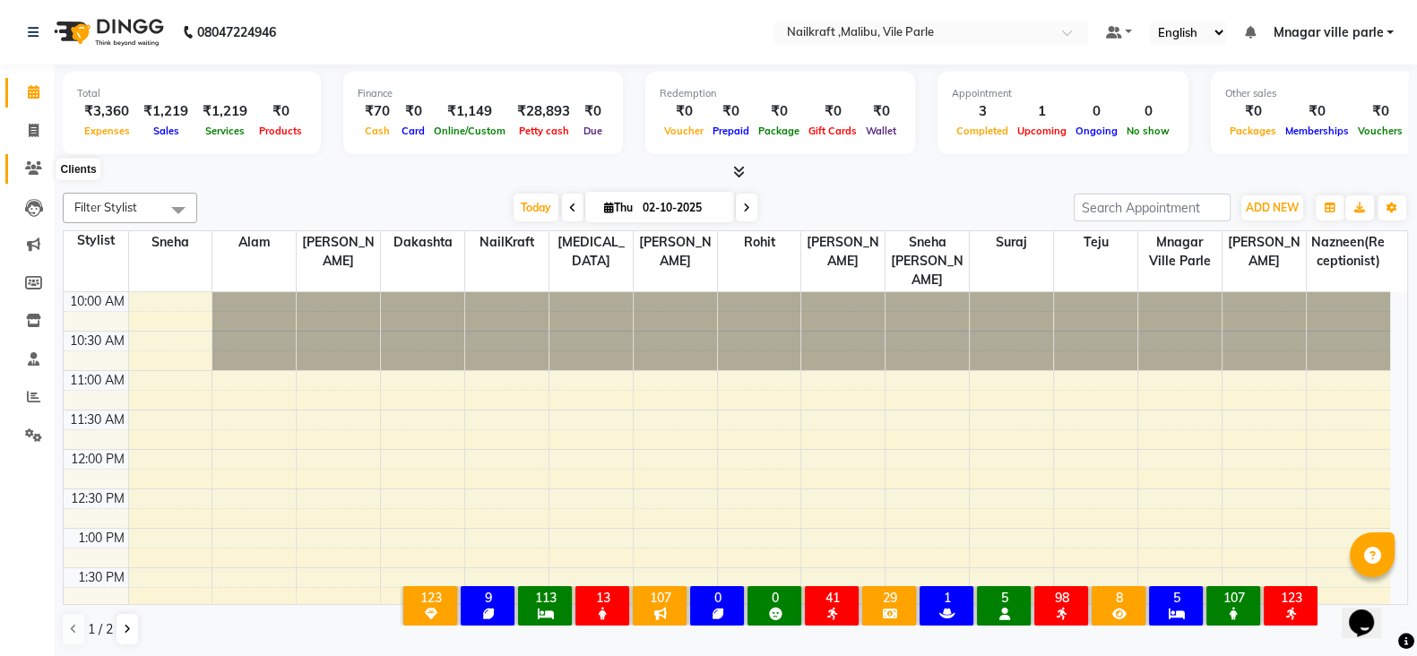
click at [30, 168] on icon at bounding box center [33, 167] width 17 height 13
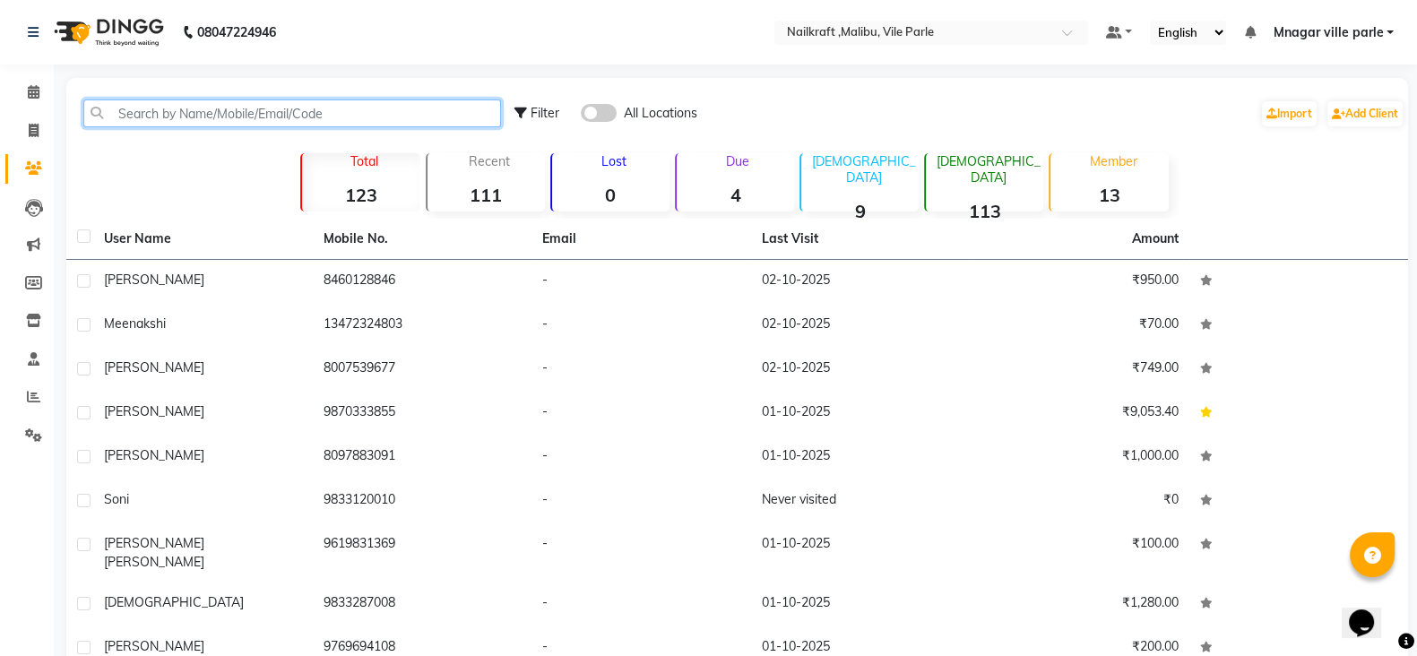
click at [384, 106] on input "text" at bounding box center [292, 113] width 418 height 28
click at [384, 108] on input "text" at bounding box center [292, 113] width 418 height 28
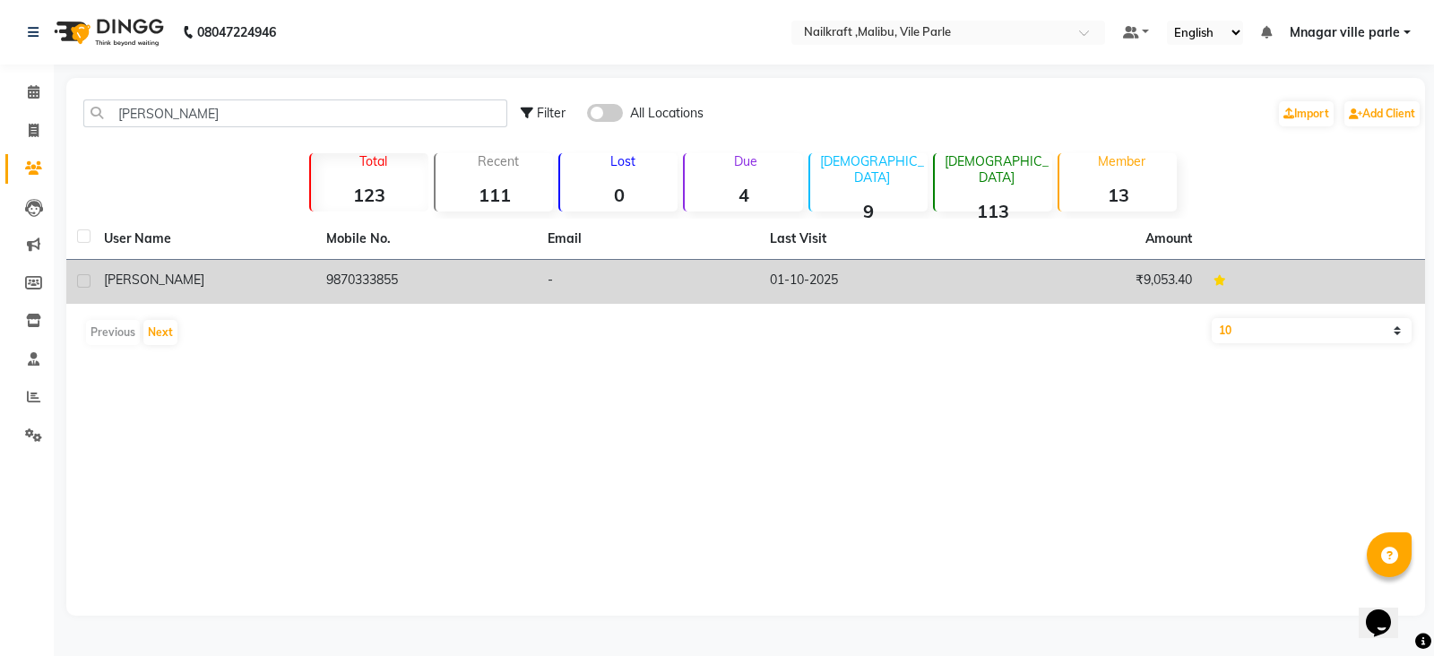
click at [376, 262] on td "9870333855" at bounding box center [426, 282] width 222 height 44
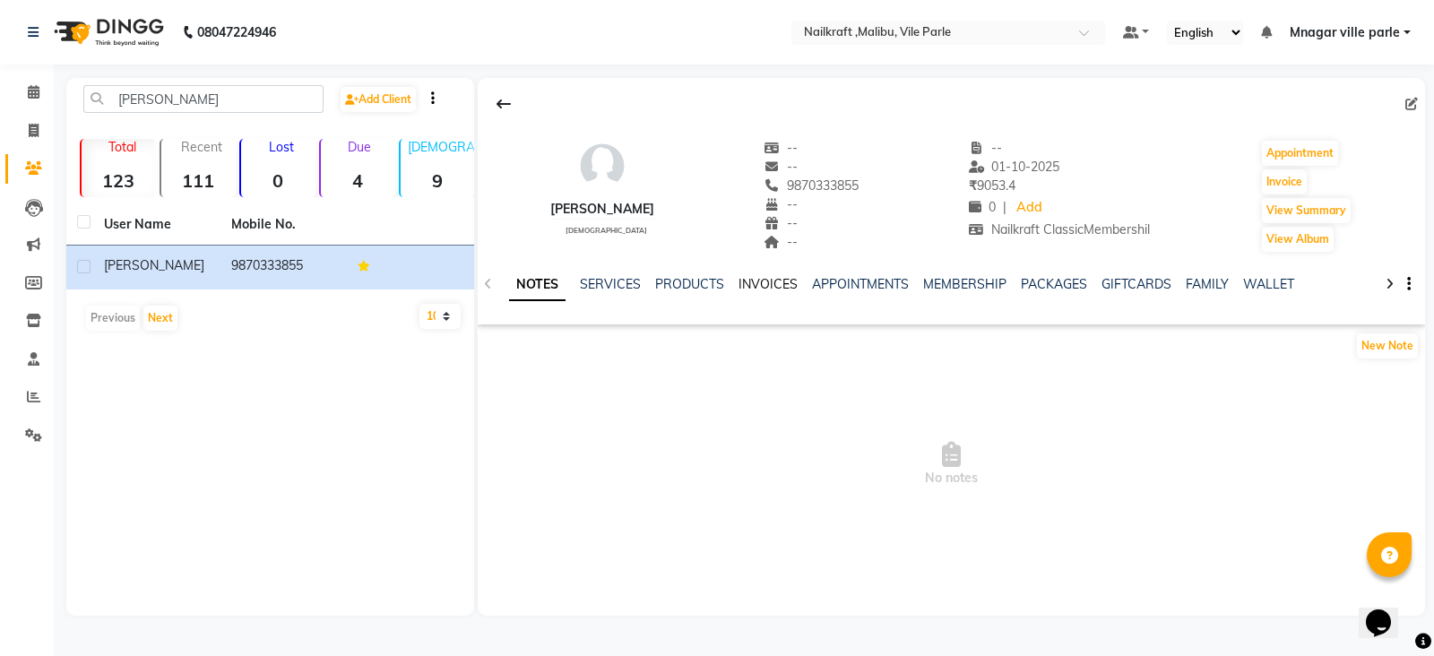
click at [753, 281] on link "INVOICES" at bounding box center [767, 284] width 59 height 16
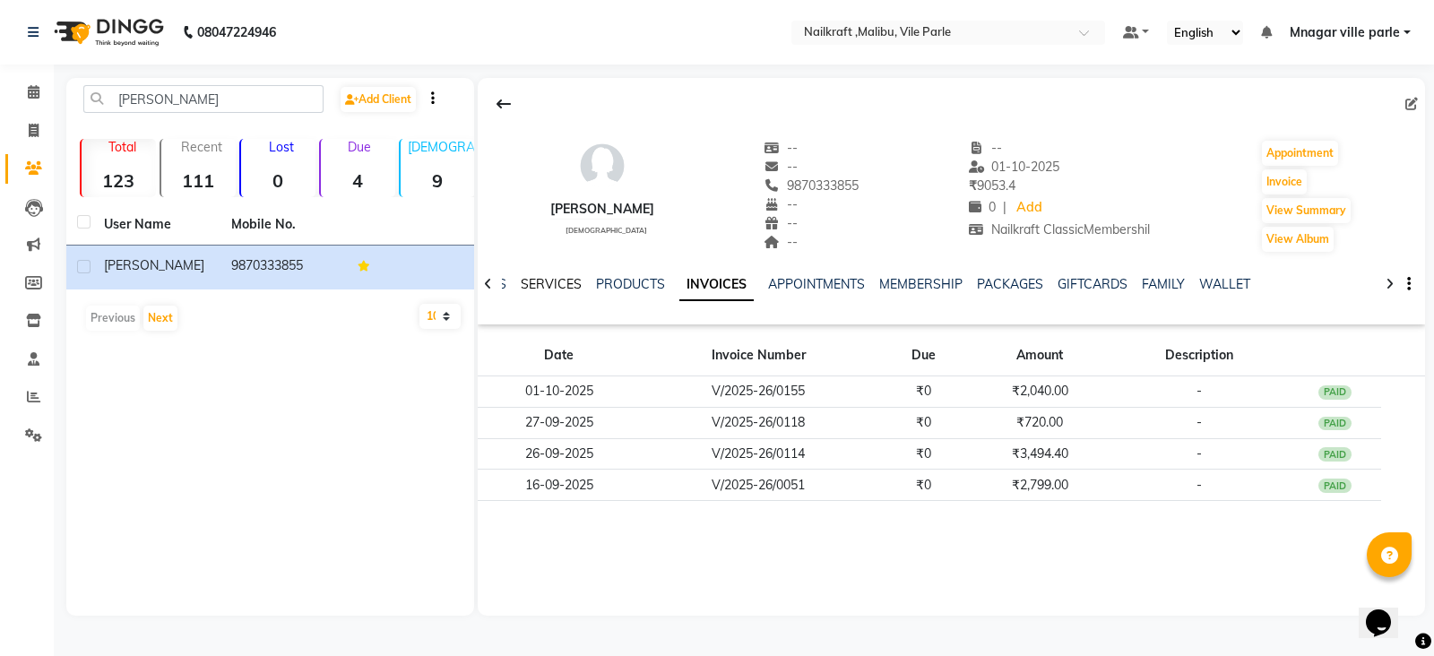
click at [545, 279] on link "SERVICES" at bounding box center [551, 284] width 61 height 16
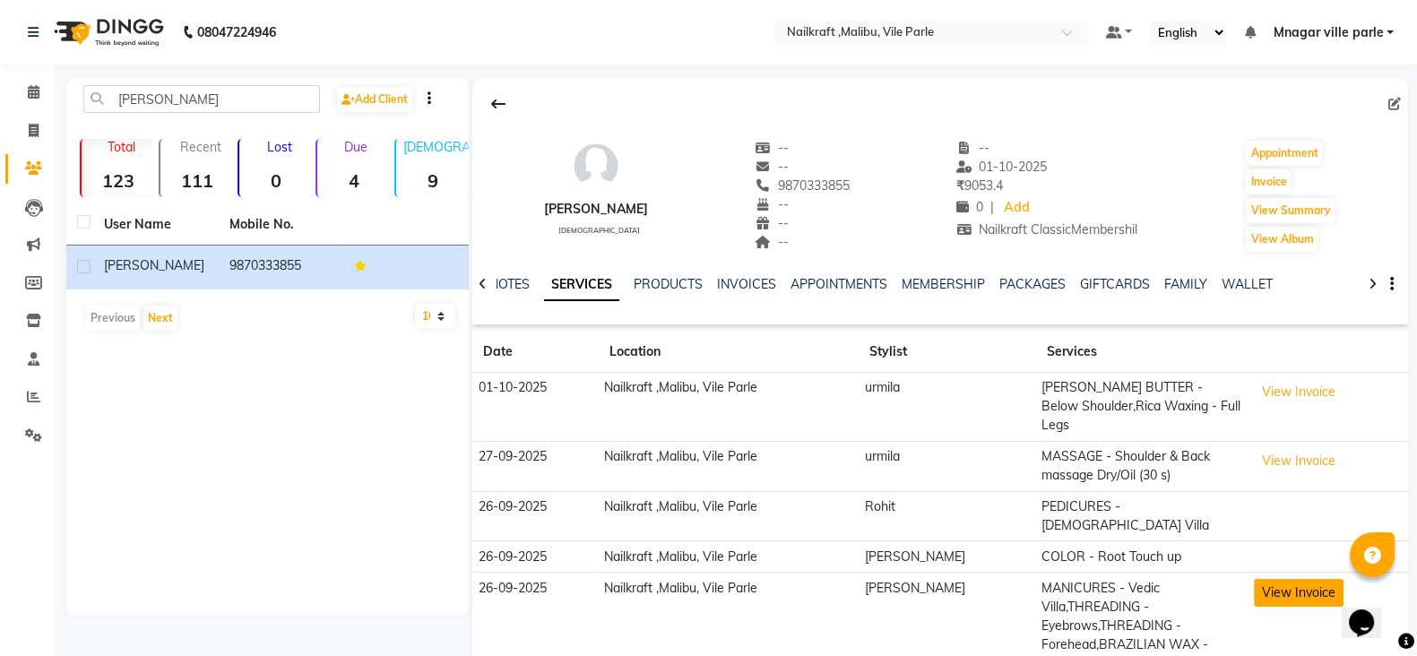
click at [1274, 579] on button "View Invoice" at bounding box center [1299, 593] width 90 height 28
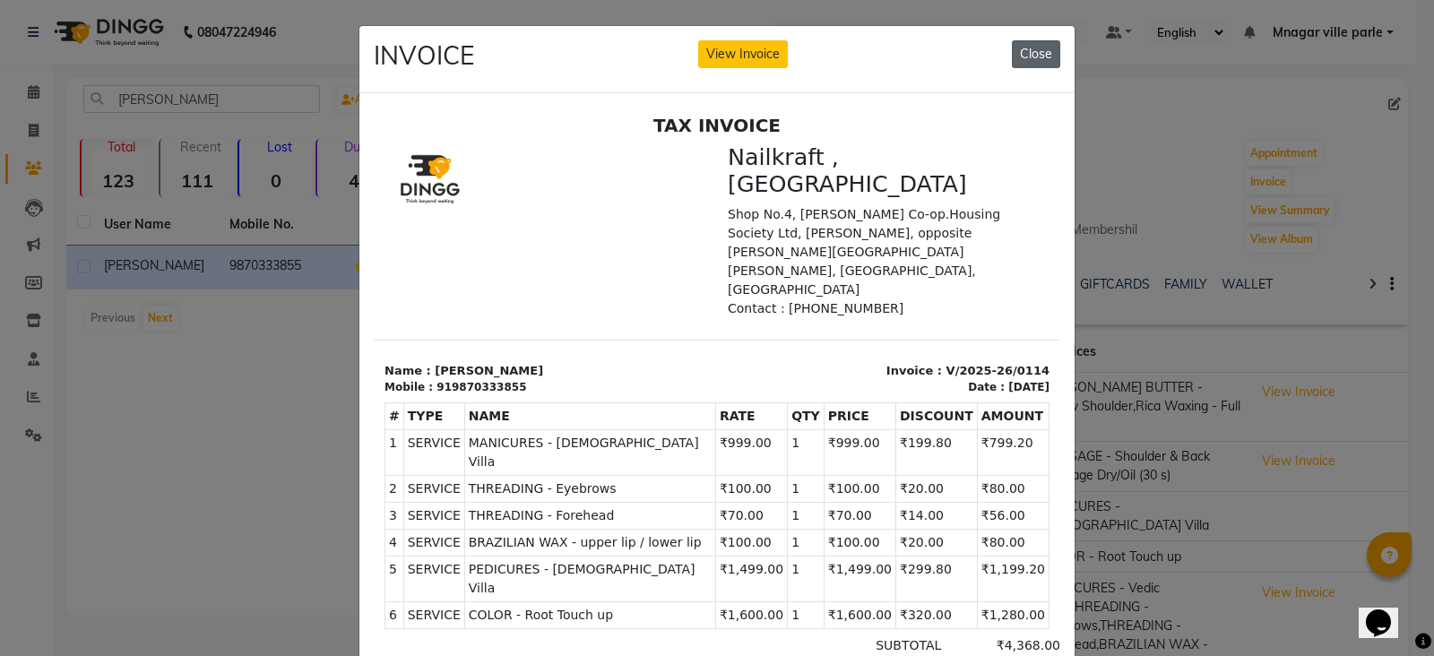
click at [1021, 45] on button "Close" at bounding box center [1036, 54] width 48 height 28
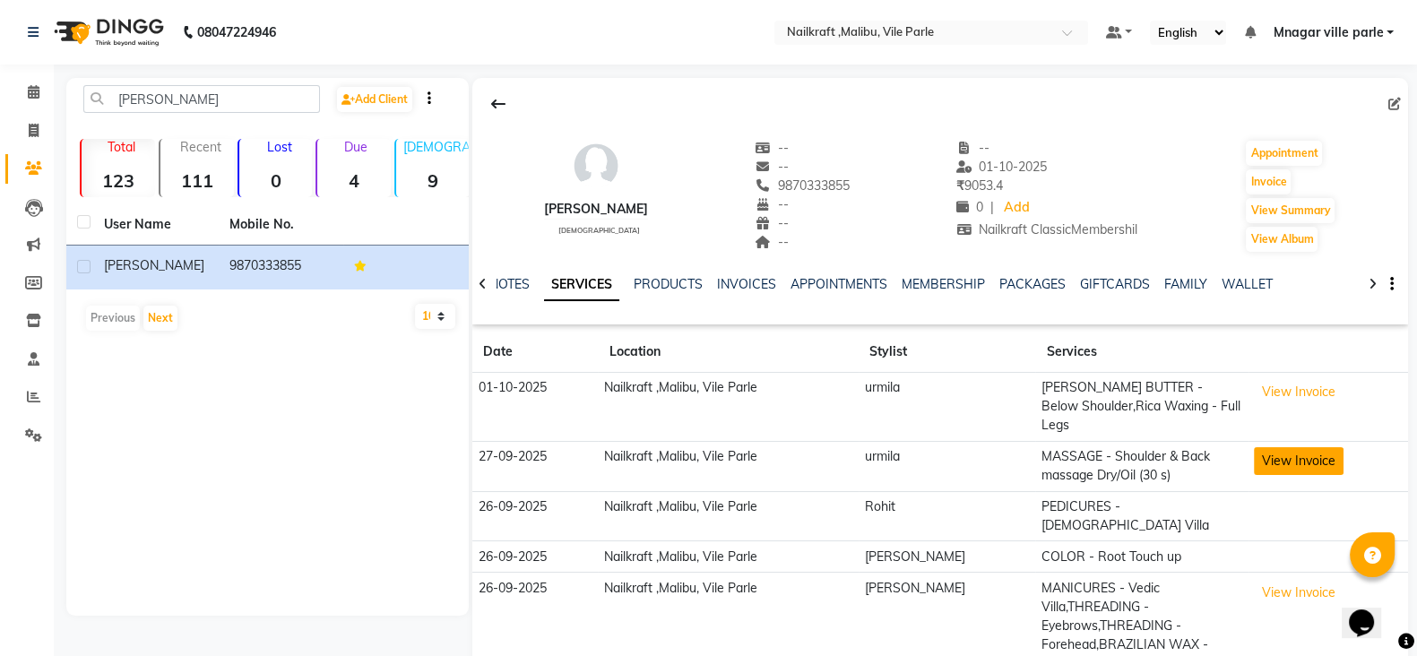
click at [1291, 447] on button "View Invoice" at bounding box center [1299, 461] width 90 height 28
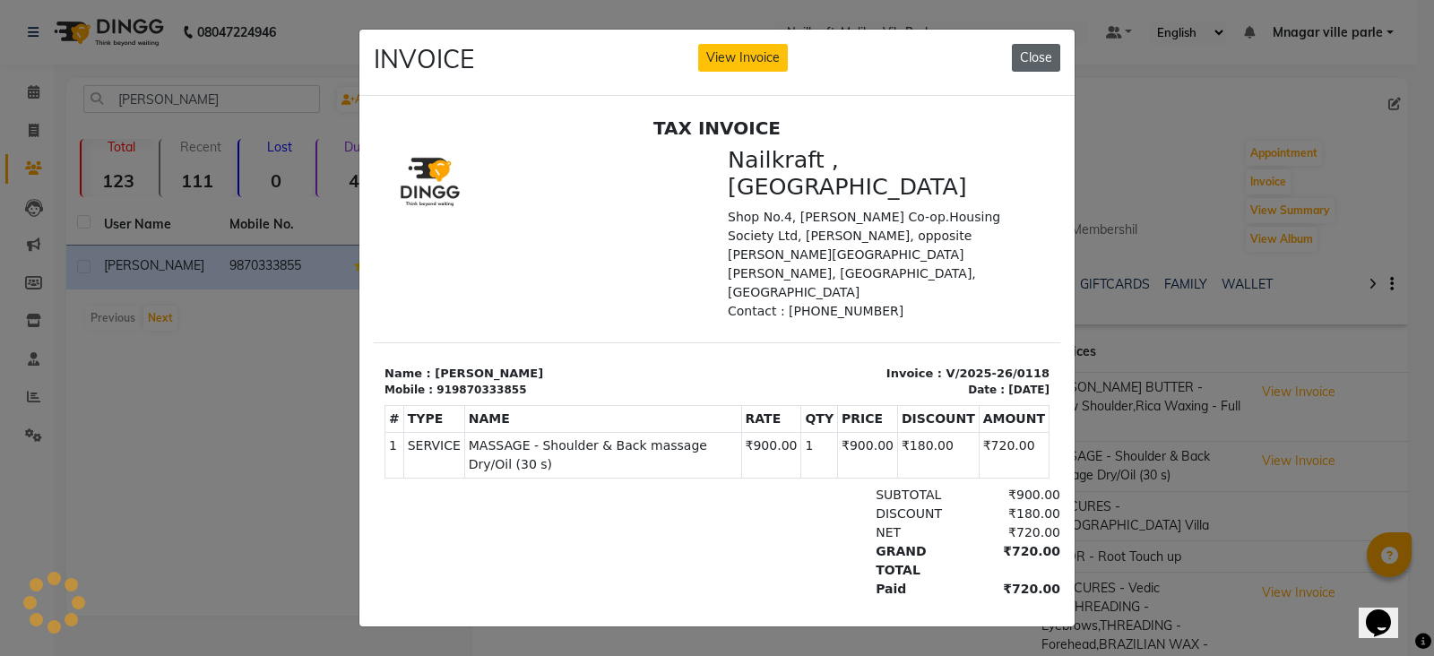
click at [1032, 60] on button "Close" at bounding box center [1036, 58] width 48 height 28
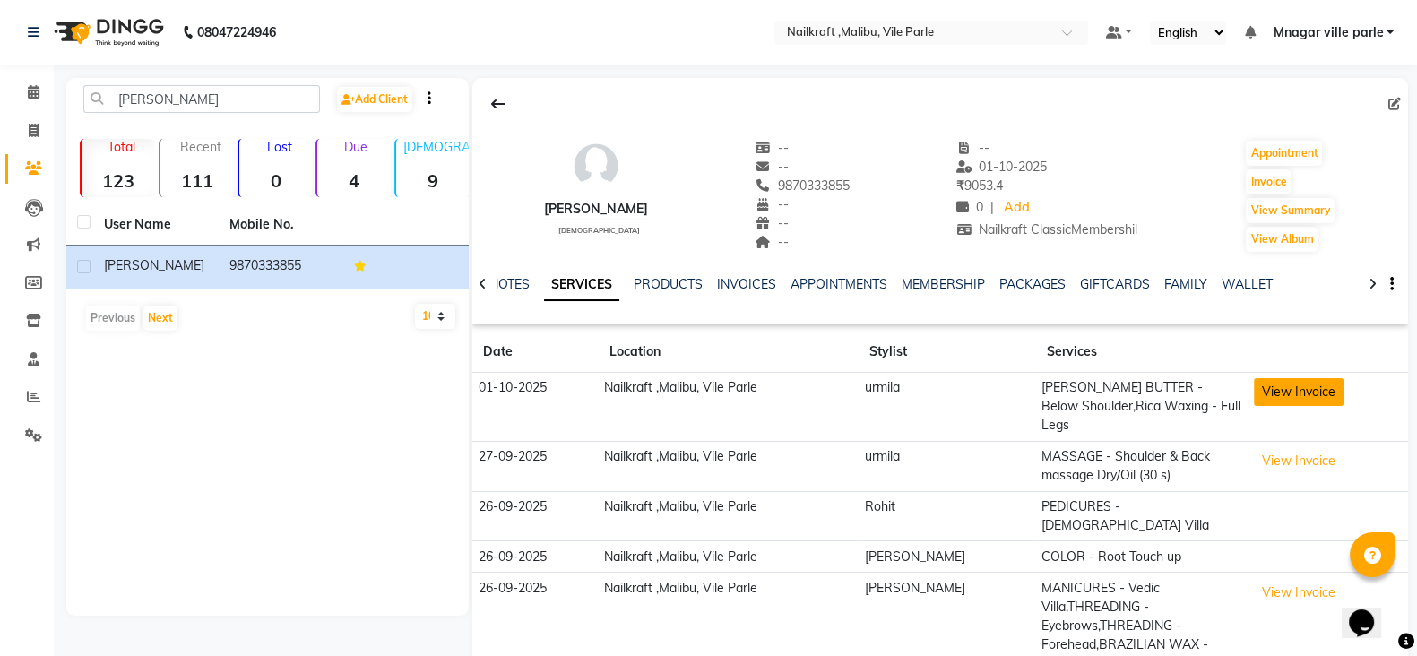
click at [1286, 383] on button "View Invoice" at bounding box center [1299, 392] width 90 height 28
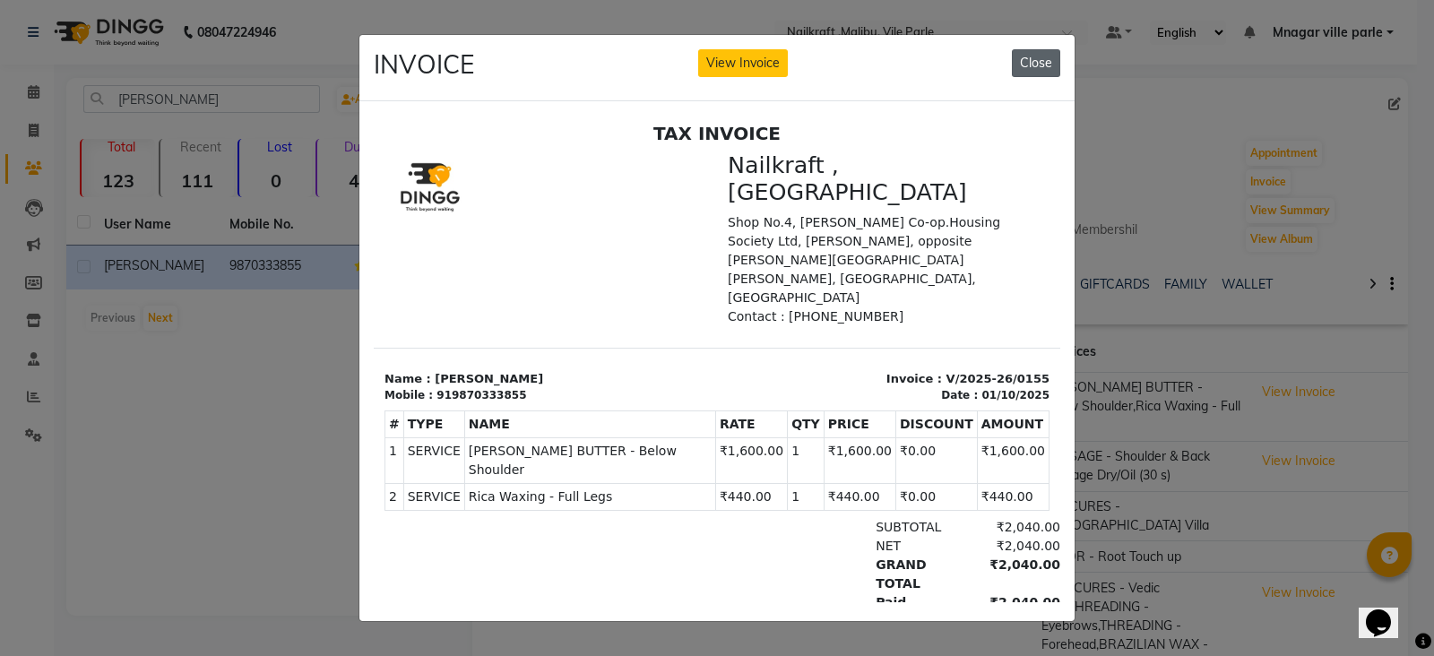
click at [1026, 60] on button "Close" at bounding box center [1036, 63] width 48 height 28
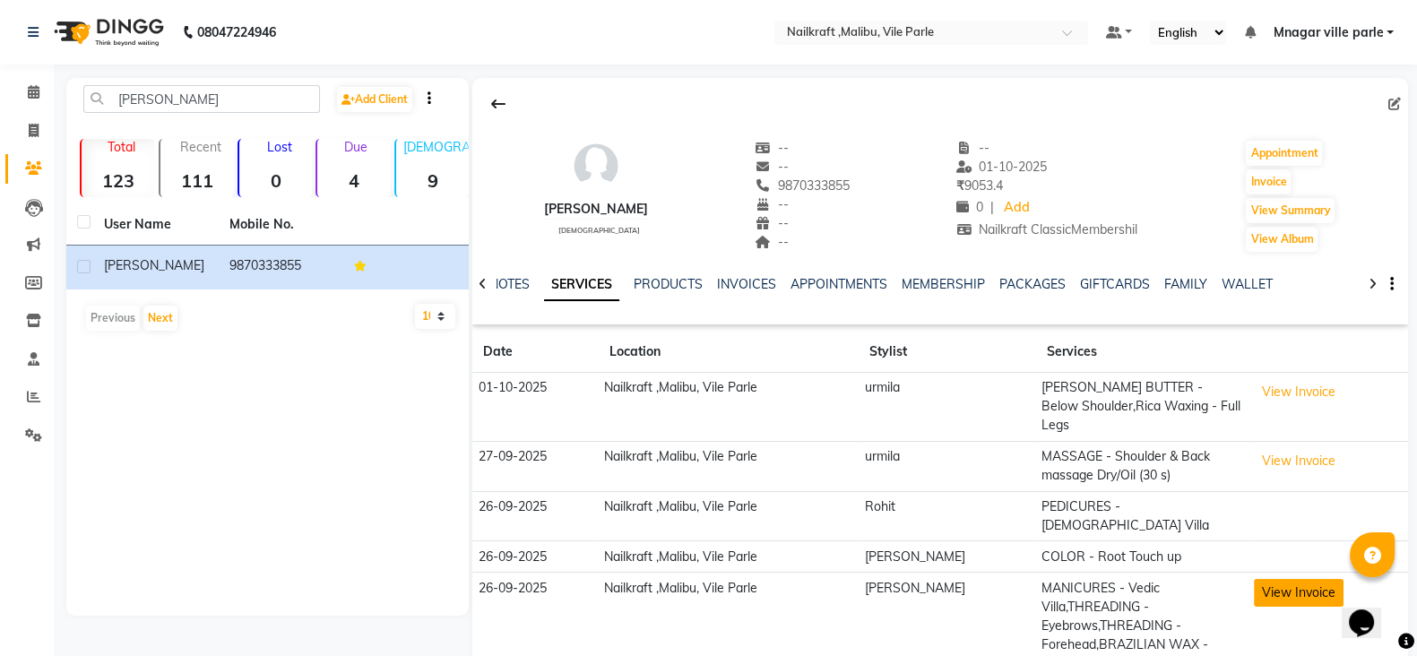
click at [1303, 579] on button "View Invoice" at bounding box center [1299, 593] width 90 height 28
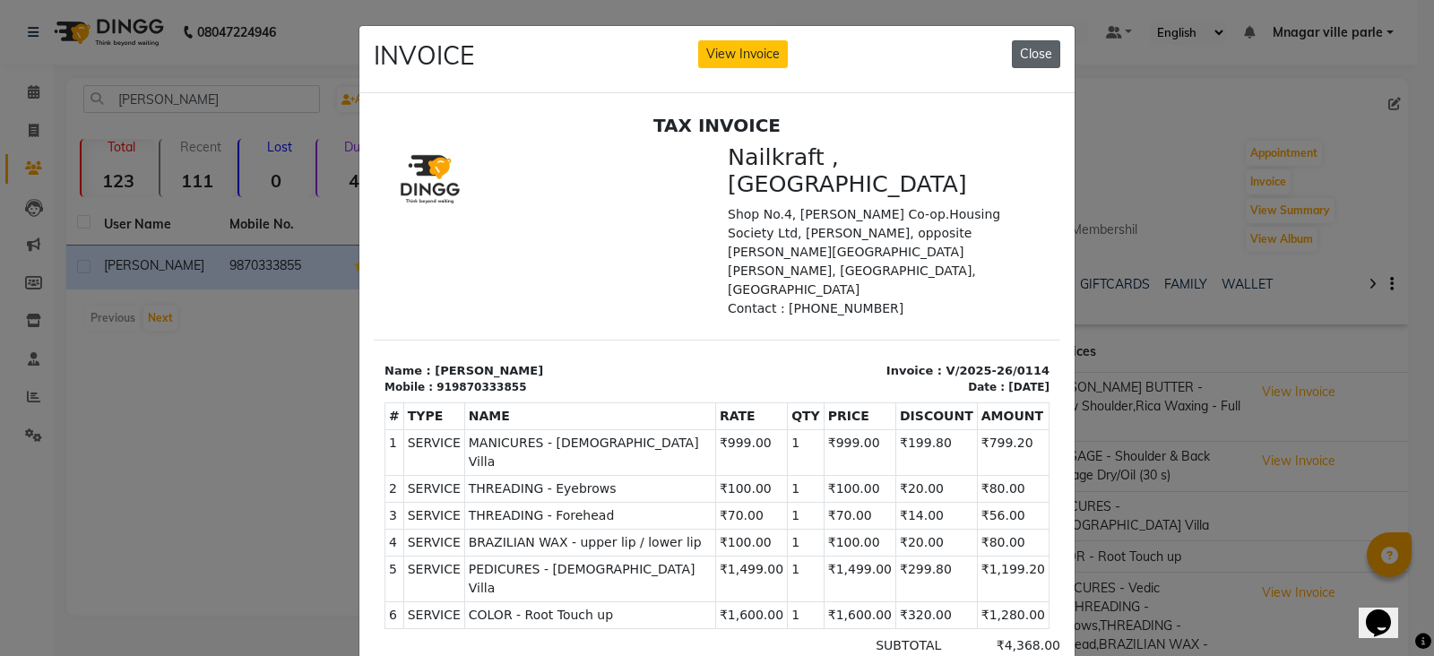
click at [1030, 56] on button "Close" at bounding box center [1036, 54] width 48 height 28
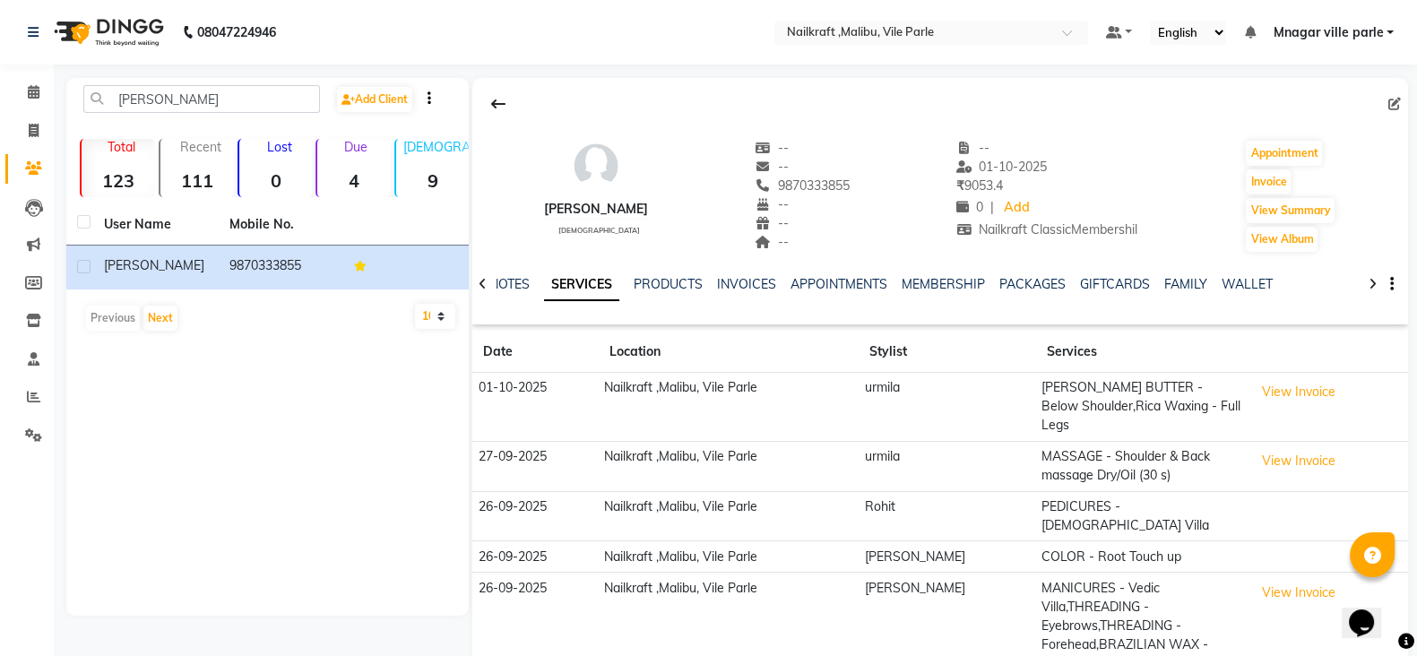
scroll to position [61, 0]
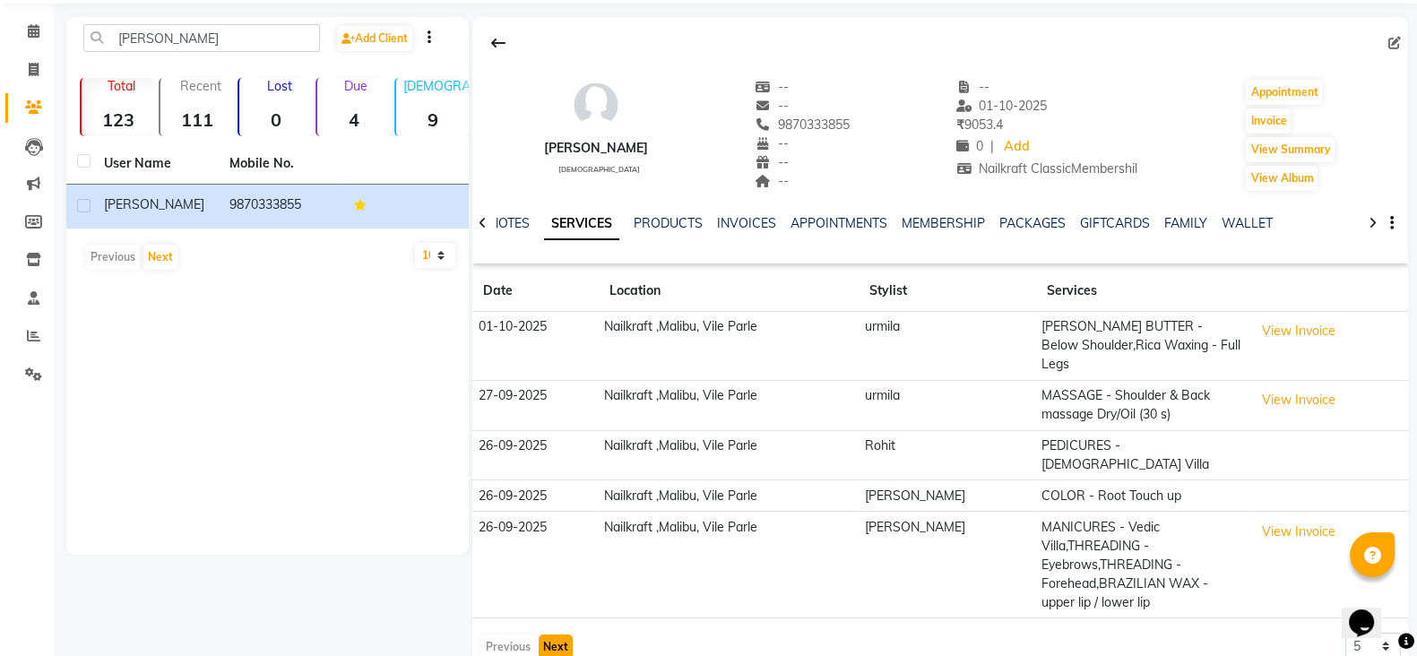
click at [569, 635] on button "Next" at bounding box center [556, 647] width 34 height 25
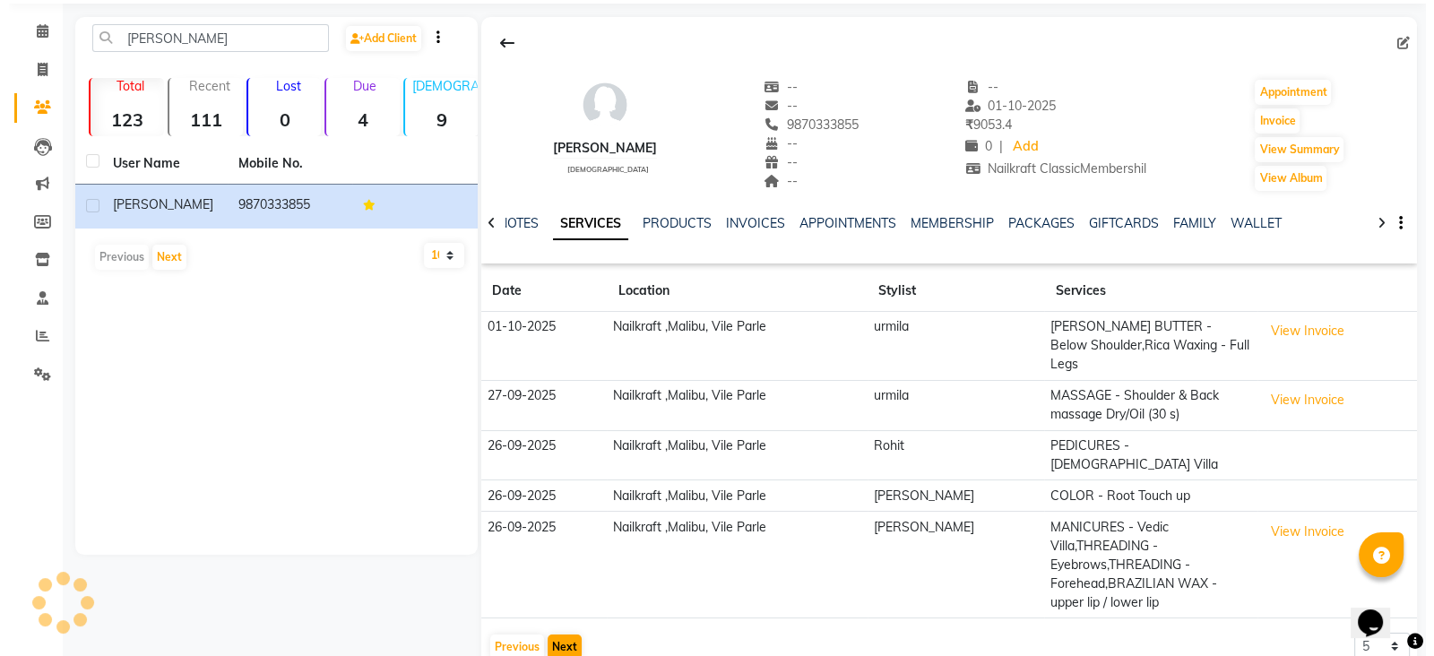
scroll to position [0, 0]
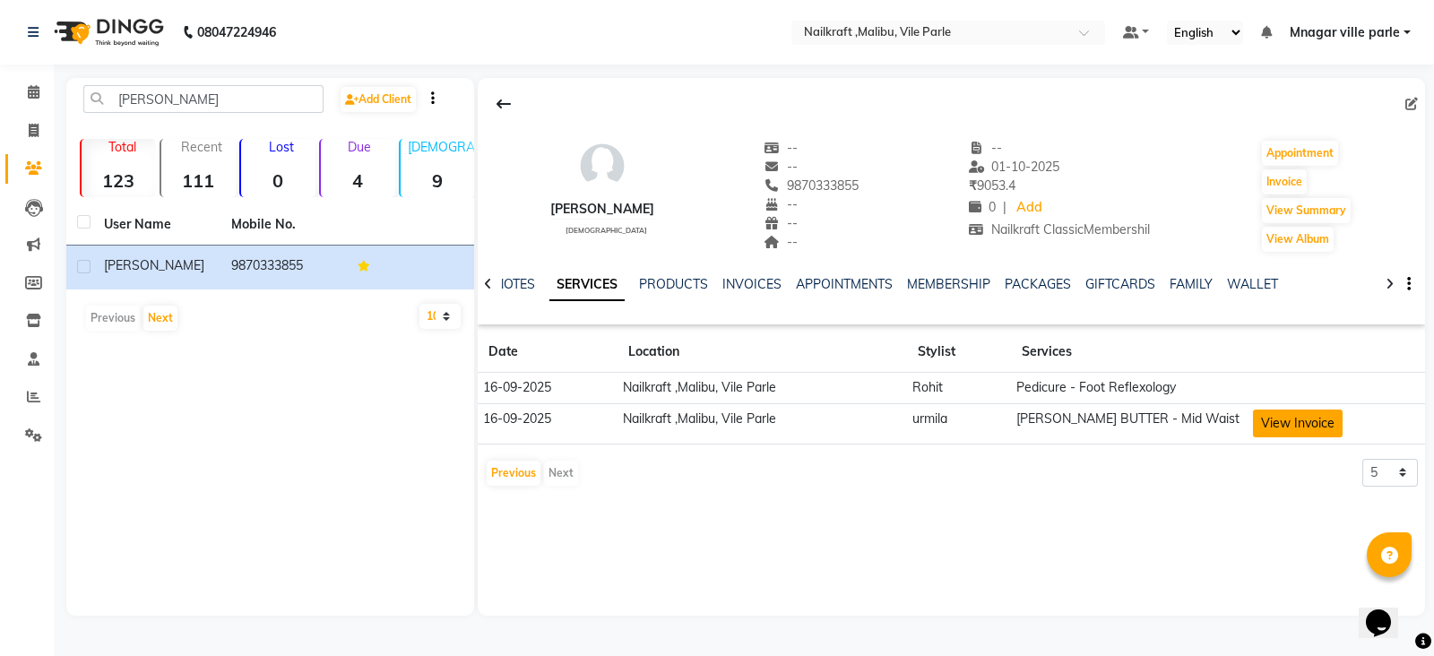
click at [1317, 414] on button "View Invoice" at bounding box center [1298, 424] width 90 height 28
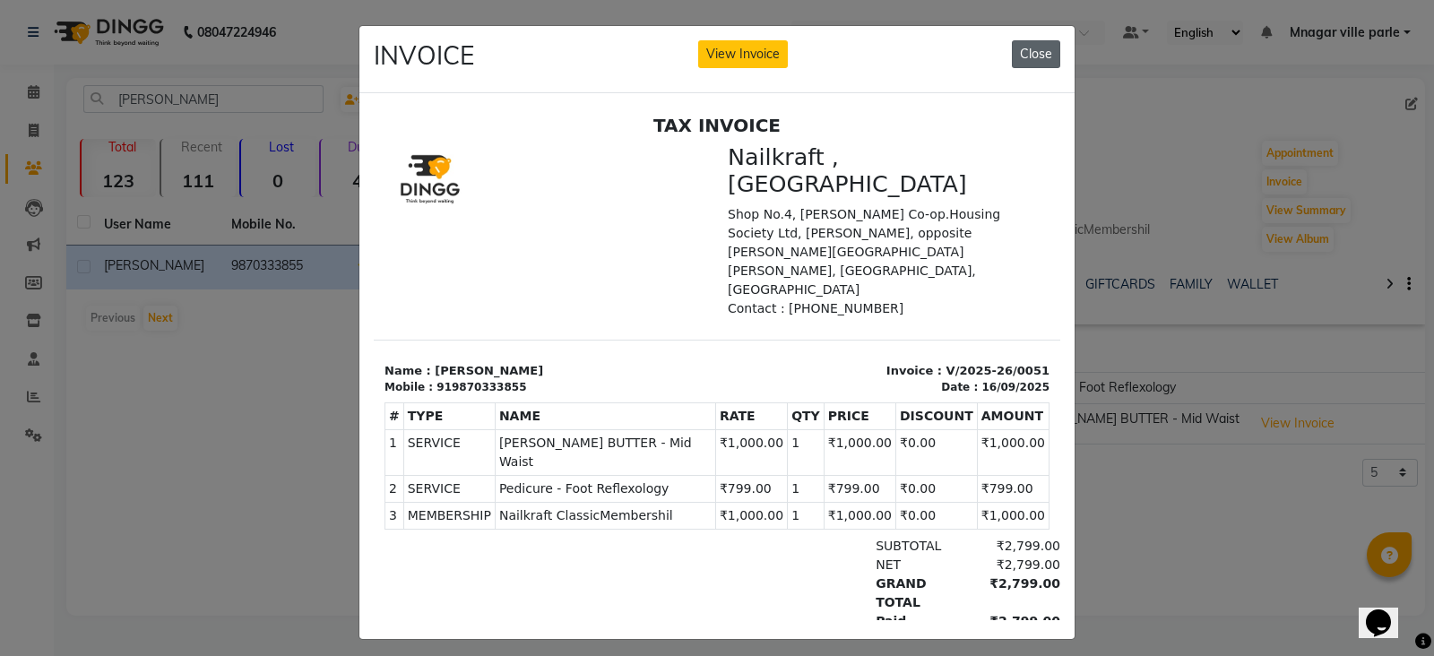
click at [1029, 53] on button "Close" at bounding box center [1036, 54] width 48 height 28
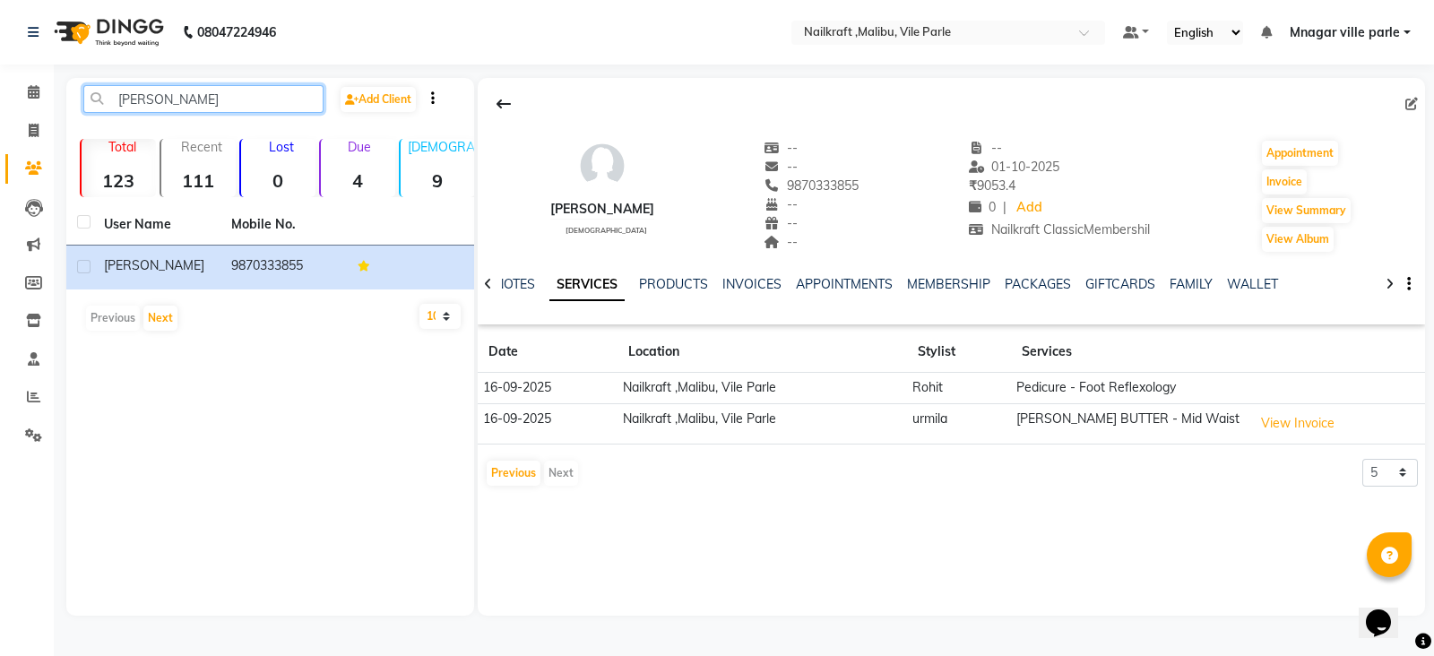
click at [215, 105] on input "[PERSON_NAME]" at bounding box center [203, 99] width 240 height 28
type input "j"
